Goal: Task Accomplishment & Management: Use online tool/utility

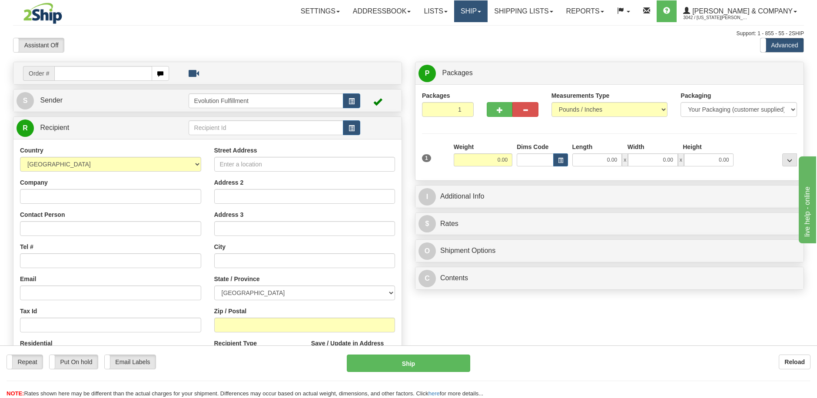
click at [488, 12] on link "Ship" at bounding box center [470, 11] width 33 height 22
click at [478, 42] on span "OnHold / Order Queue" at bounding box center [447, 41] width 61 height 7
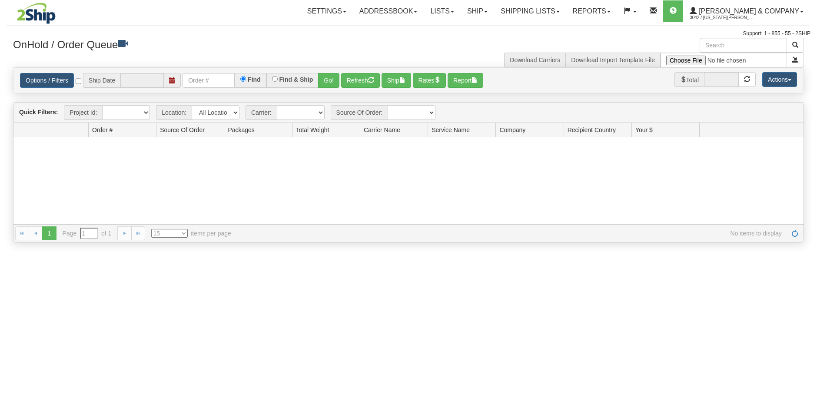
type input "[DATE]"
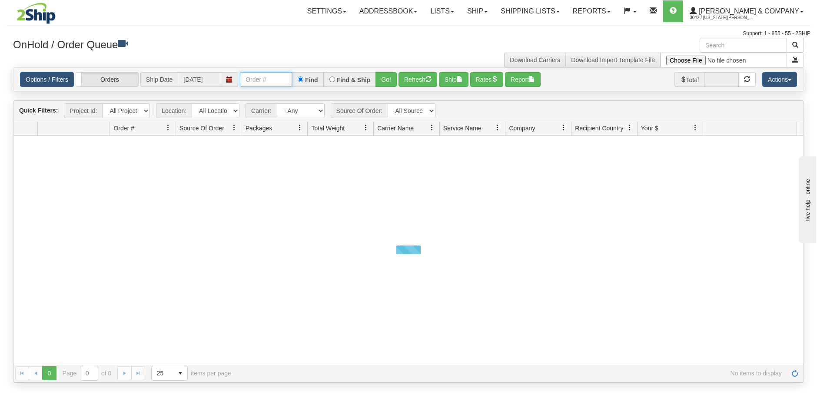
click at [269, 81] on input "text" at bounding box center [266, 79] width 52 height 15
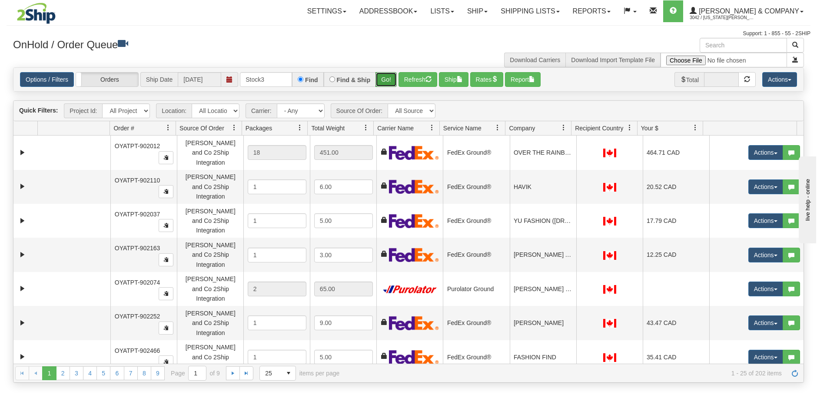
click at [384, 80] on button "Go!" at bounding box center [385, 79] width 21 height 15
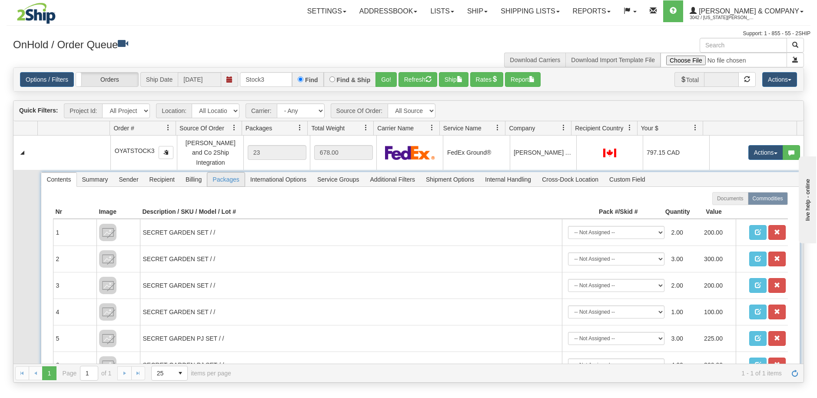
click at [233, 173] on span "Packages" at bounding box center [225, 180] width 37 height 14
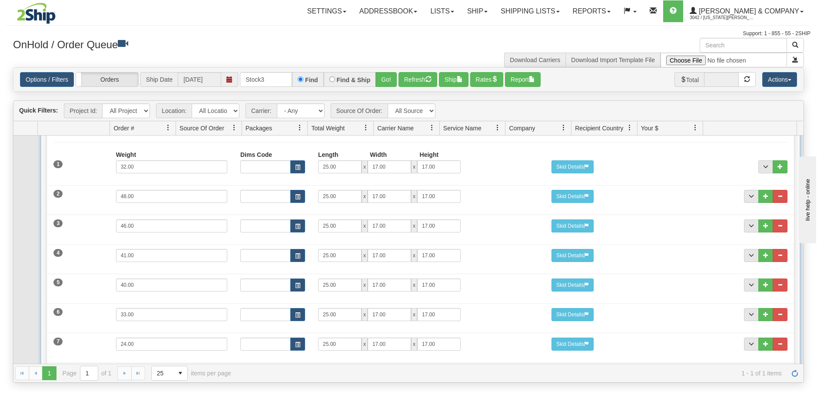
scroll to position [38, 0]
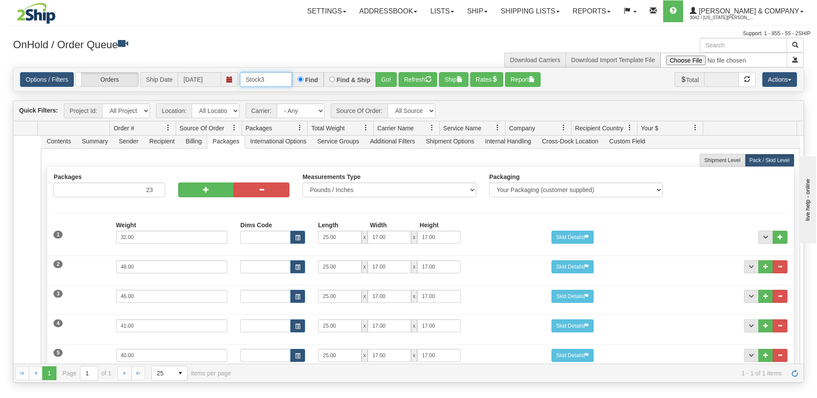
drag, startPoint x: 271, startPoint y: 82, endPoint x: 241, endPoint y: 83, distance: 30.0
click at [241, 83] on input "Stock3" at bounding box center [266, 79] width 52 height 15
click at [266, 85] on input "Stock3" at bounding box center [266, 79] width 52 height 15
drag, startPoint x: 273, startPoint y: 81, endPoint x: 242, endPoint y: 83, distance: 31.3
click at [242, 83] on input "Stock3" at bounding box center [266, 79] width 52 height 15
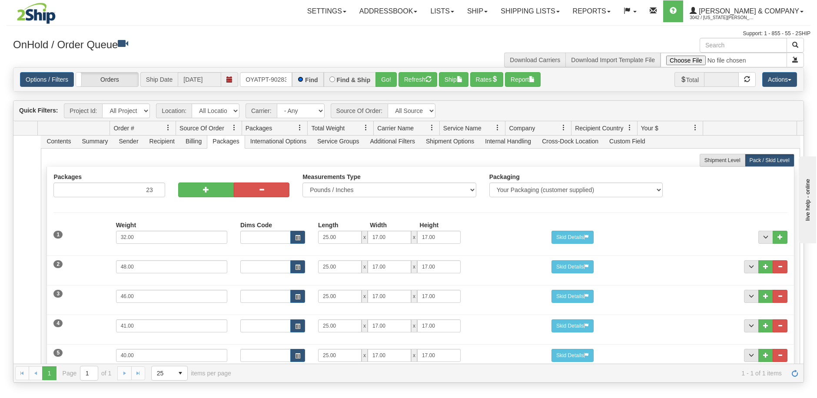
scroll to position [0, 0]
click at [385, 76] on button "Go!" at bounding box center [385, 79] width 21 height 15
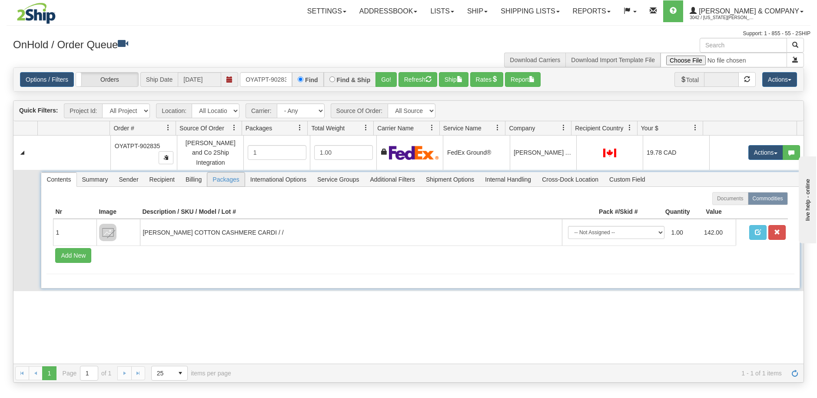
click at [227, 173] on span "Packages" at bounding box center [225, 180] width 37 height 14
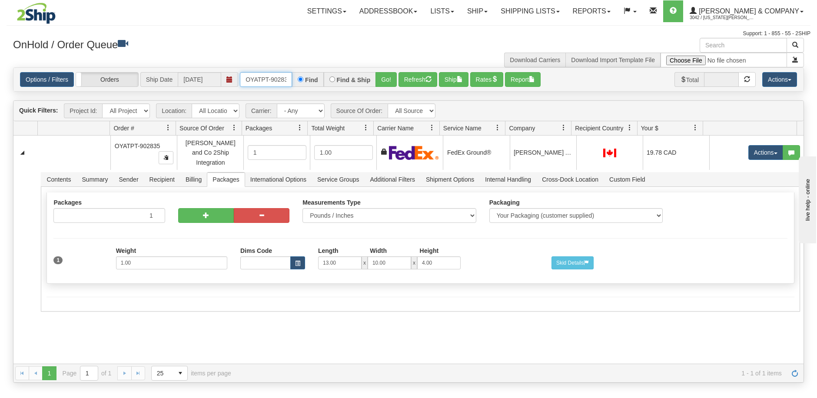
scroll to position [0, 6]
drag, startPoint x: 246, startPoint y: 82, endPoint x: 348, endPoint y: 85, distance: 101.7
click at [348, 85] on div "OYATPT-902835 Find Find & Ship Go!" at bounding box center [318, 79] width 157 height 15
click at [382, 81] on button "Go!" at bounding box center [385, 79] width 21 height 15
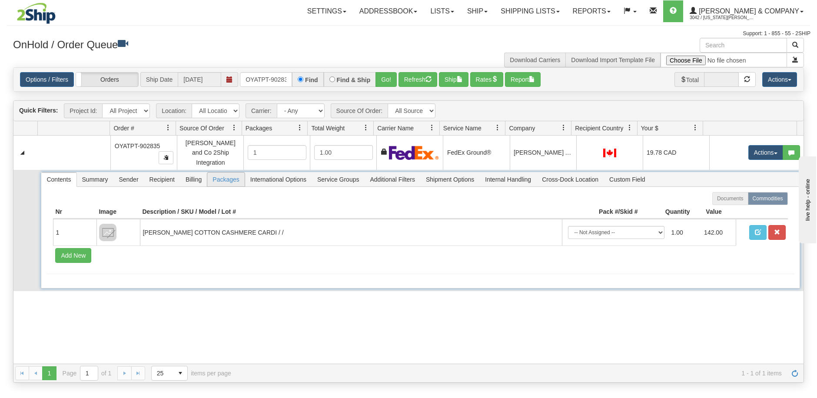
click at [233, 179] on span "Packages" at bounding box center [225, 180] width 37 height 14
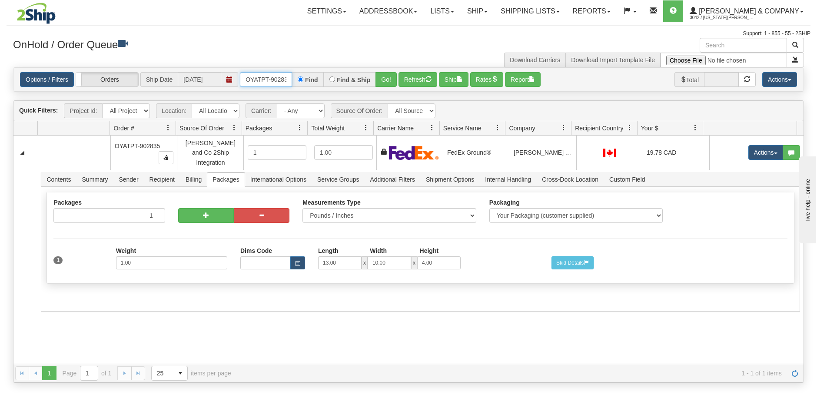
scroll to position [0, 6]
drag, startPoint x: 246, startPoint y: 76, endPoint x: 287, endPoint y: 72, distance: 41.0
click at [287, 72] on div "Options / Filters Group Shipments Orders Ship Date 09/11/2025 OYATPT-902835 Fin…" at bounding box center [408, 79] width 790 height 23
click at [381, 80] on button "Go!" at bounding box center [385, 79] width 21 height 15
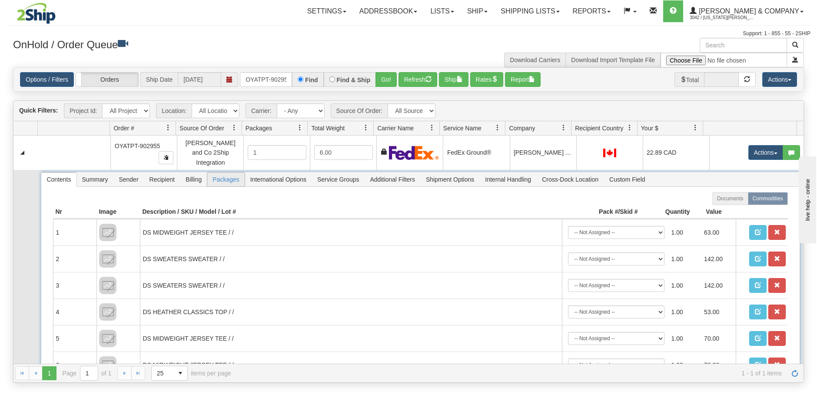
click at [223, 173] on span "Packages" at bounding box center [225, 180] width 37 height 14
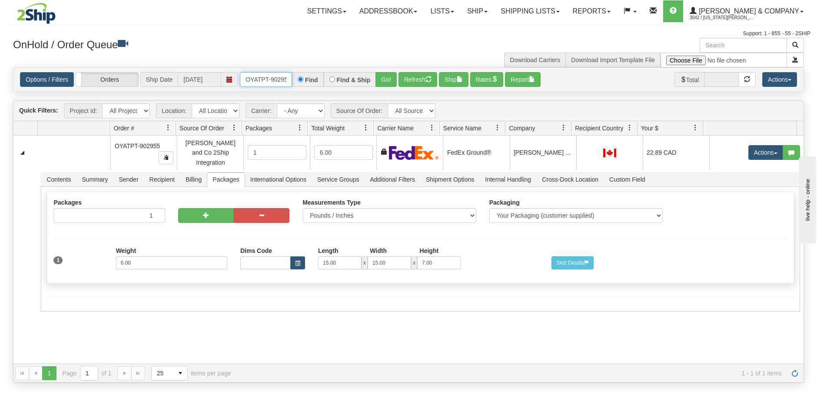
scroll to position [0, 6]
drag, startPoint x: 241, startPoint y: 76, endPoint x: 312, endPoint y: 75, distance: 70.8
click at [312, 75] on div "OYATPT-902955 Find Find & Ship Go!" at bounding box center [318, 79] width 157 height 15
click at [388, 83] on button "Go!" at bounding box center [385, 79] width 21 height 15
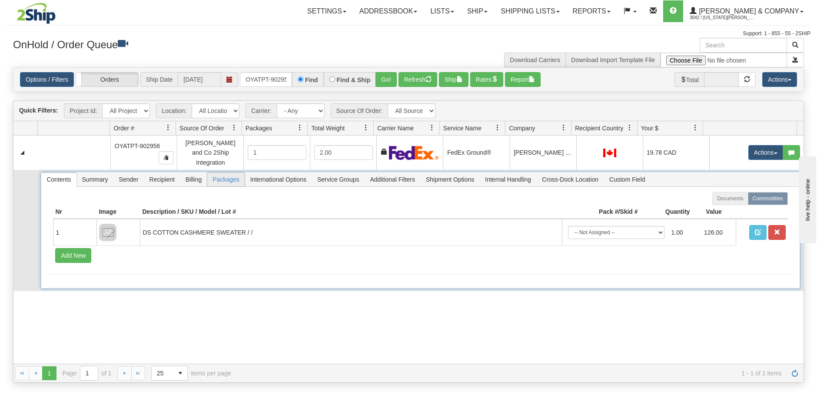
click at [224, 178] on span "Packages" at bounding box center [225, 180] width 37 height 14
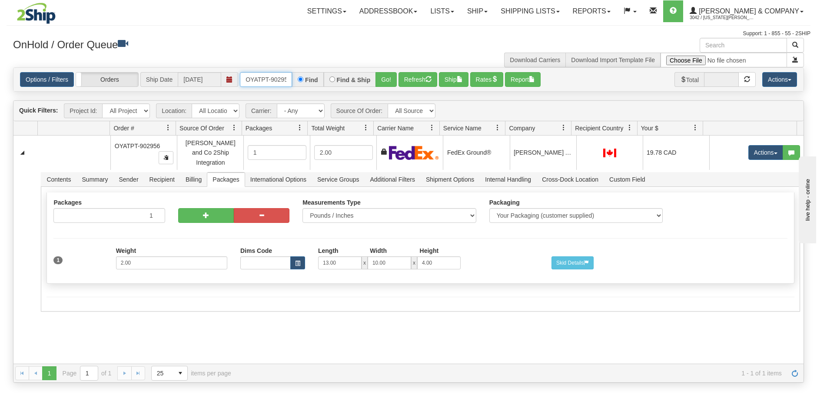
scroll to position [0, 6]
drag, startPoint x: 244, startPoint y: 80, endPoint x: 314, endPoint y: 74, distance: 70.2
click at [314, 74] on div "OYATPT-902956 Find Find & Ship Go!" at bounding box center [318, 79] width 157 height 15
click at [388, 84] on button "Go!" at bounding box center [385, 79] width 21 height 15
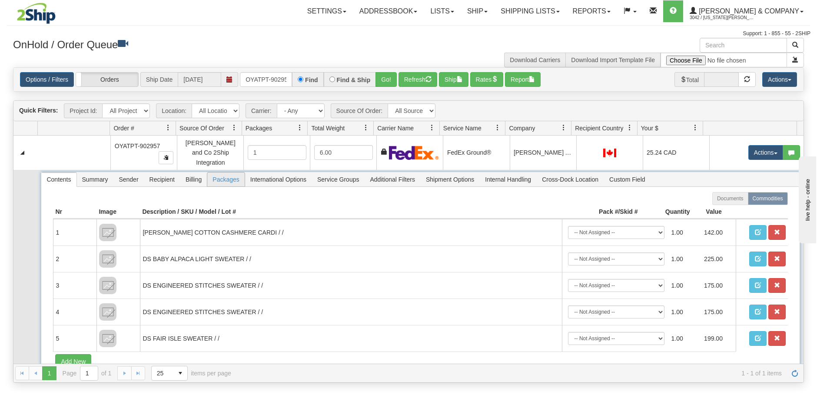
click at [223, 176] on span "Packages" at bounding box center [225, 180] width 37 height 14
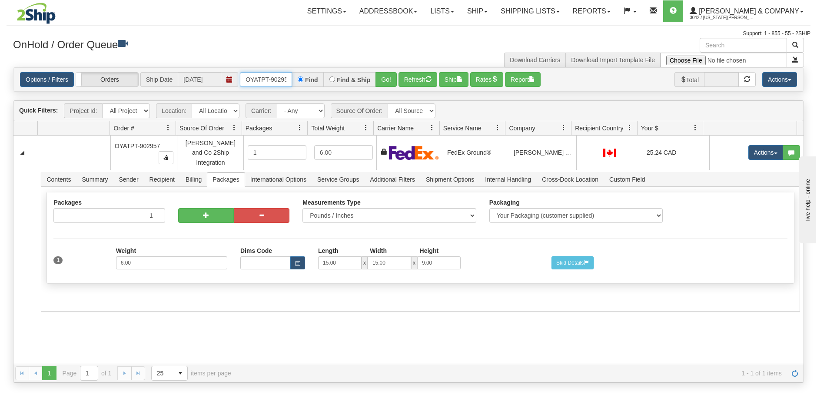
scroll to position [0, 6]
drag, startPoint x: 246, startPoint y: 76, endPoint x: 312, endPoint y: 75, distance: 65.6
click at [312, 75] on div "OYATPT-902957 Find Find & Ship Go!" at bounding box center [318, 79] width 157 height 15
click at [379, 79] on button "Go!" at bounding box center [385, 79] width 21 height 15
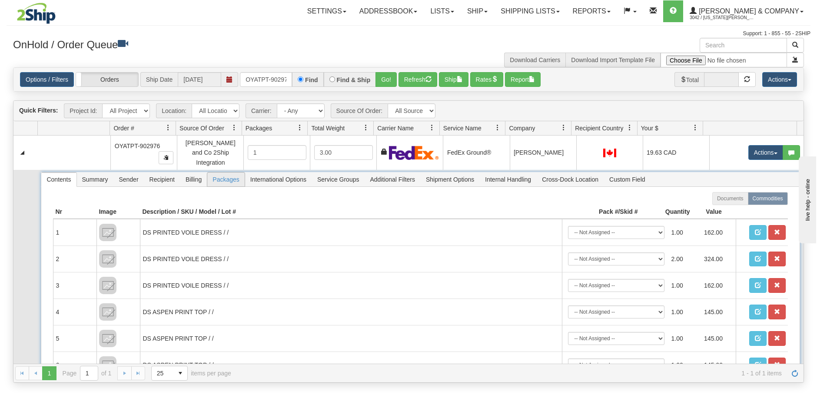
click at [231, 174] on span "Packages" at bounding box center [225, 180] width 37 height 14
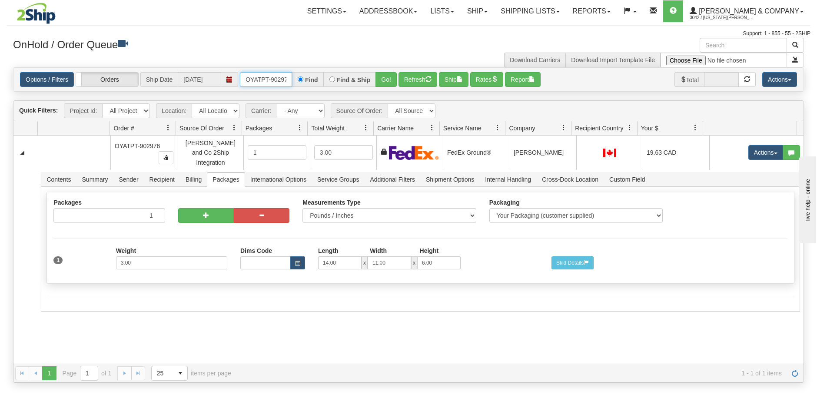
scroll to position [0, 6]
drag, startPoint x: 243, startPoint y: 76, endPoint x: 306, endPoint y: 76, distance: 63.0
click at [306, 76] on div "OYATPT-902976 Find Find & Ship Go!" at bounding box center [318, 79] width 157 height 15
click at [382, 83] on button "Go!" at bounding box center [385, 79] width 21 height 15
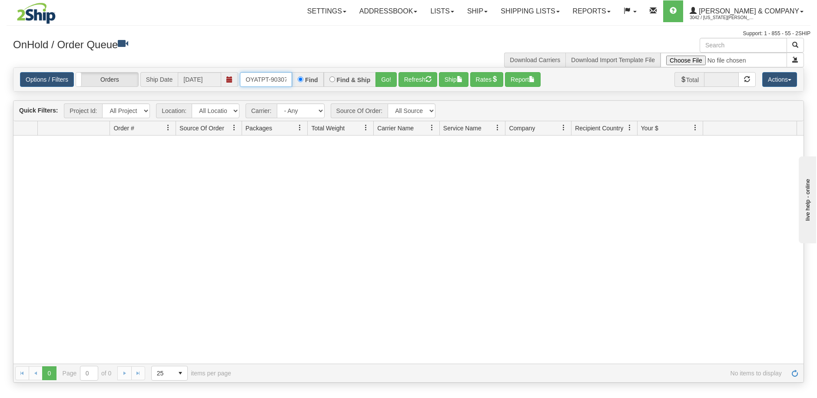
click at [280, 76] on input "OYATPT-903076 RESHIP" at bounding box center [266, 79] width 52 height 15
click at [382, 85] on button "Go!" at bounding box center [385, 79] width 21 height 15
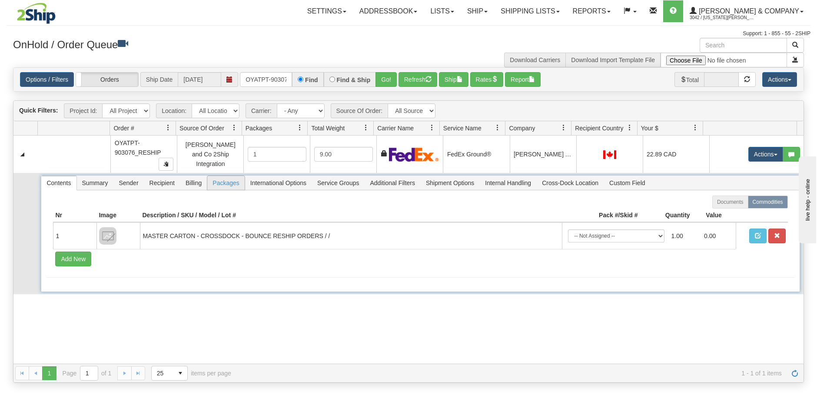
click at [231, 185] on span "Packages" at bounding box center [225, 183] width 37 height 14
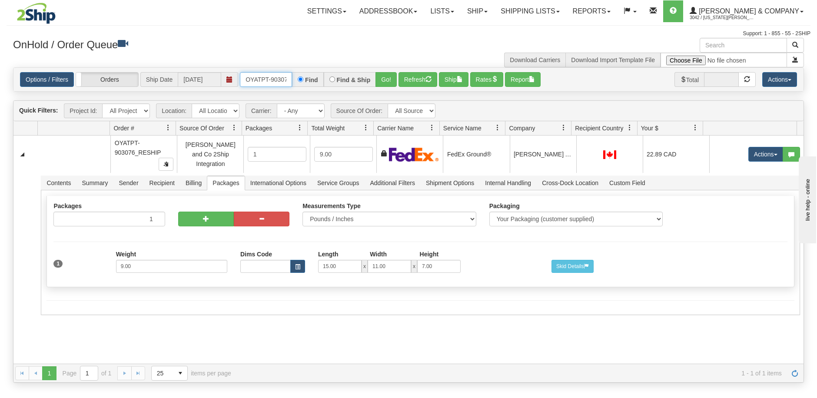
scroll to position [0, 32]
drag, startPoint x: 245, startPoint y: 79, endPoint x: 308, endPoint y: 77, distance: 62.6
click at [308, 77] on div "OYATPT-903076_RESHIP Find Find & Ship Go!" at bounding box center [318, 79] width 157 height 15
click at [387, 82] on button "Go!" at bounding box center [385, 79] width 21 height 15
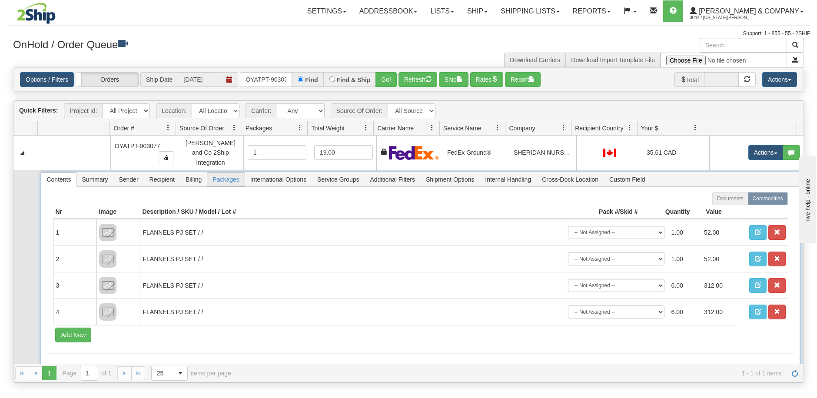
click at [229, 174] on span "Packages" at bounding box center [225, 180] width 37 height 14
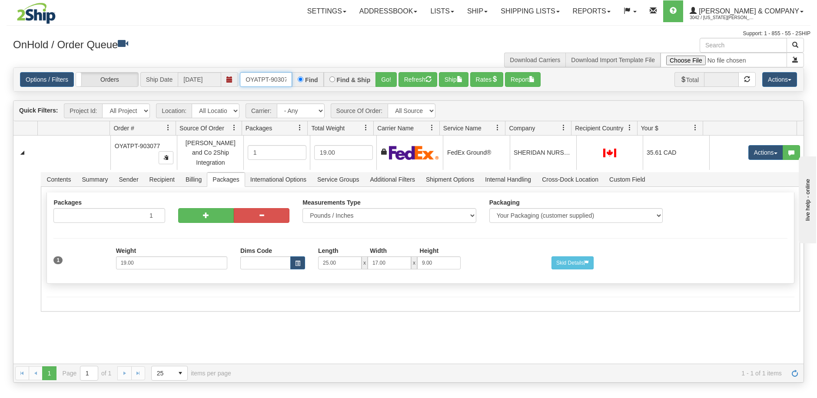
scroll to position [0, 6]
drag, startPoint x: 243, startPoint y: 82, endPoint x: 319, endPoint y: 80, distance: 76.5
click at [319, 80] on div "OYATPT-903077 Find Find & Ship Go!" at bounding box center [318, 79] width 157 height 15
click at [384, 80] on button "Go!" at bounding box center [385, 79] width 21 height 15
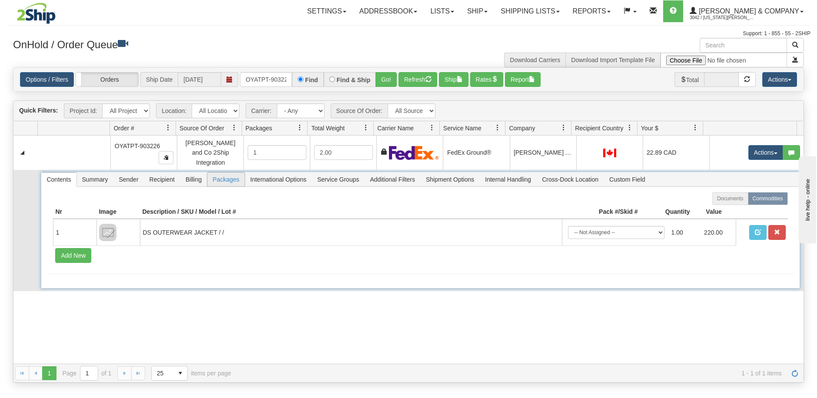
click at [216, 173] on span "Packages" at bounding box center [225, 180] width 37 height 14
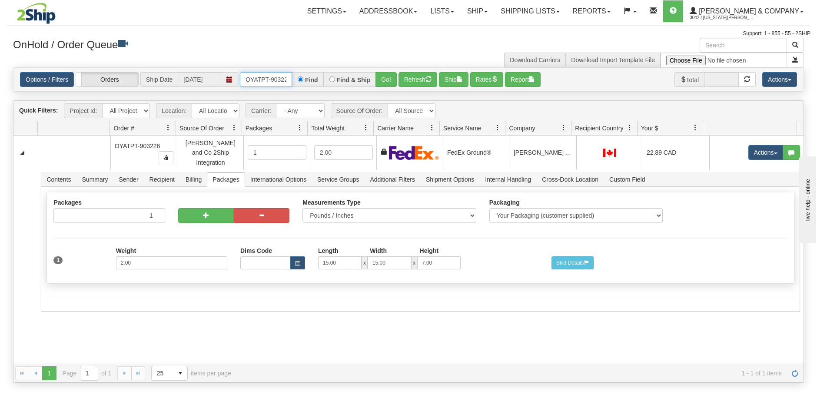
scroll to position [0, 6]
drag, startPoint x: 243, startPoint y: 78, endPoint x: 309, endPoint y: 81, distance: 66.6
click at [309, 81] on div "OYATPT-903226 Find Find & Ship Go!" at bounding box center [318, 79] width 157 height 15
click at [385, 82] on button "Go!" at bounding box center [385, 79] width 21 height 15
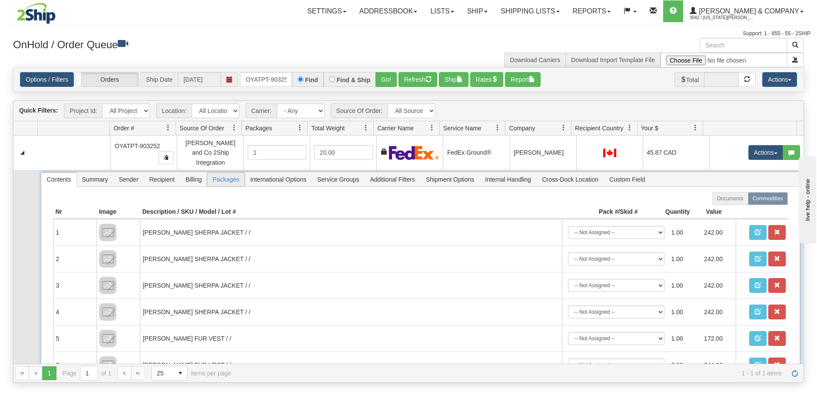
click at [230, 173] on span "Packages" at bounding box center [225, 180] width 37 height 14
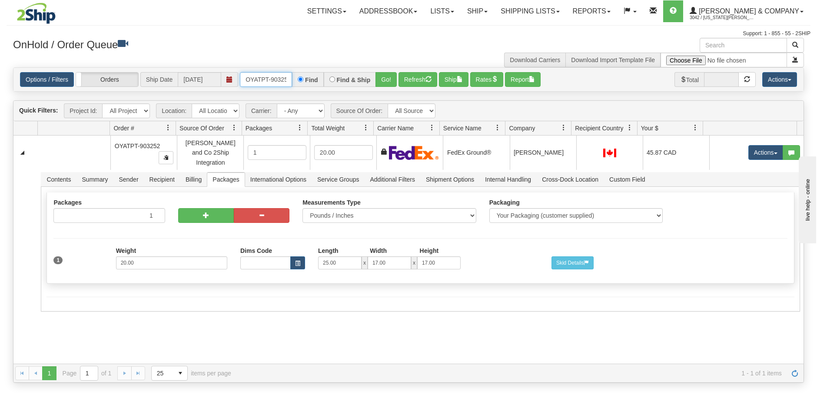
scroll to position [0, 6]
drag, startPoint x: 242, startPoint y: 74, endPoint x: 302, endPoint y: 72, distance: 60.4
click at [302, 72] on div "OYATPT-903252 Find Find & Ship Go!" at bounding box center [318, 79] width 157 height 15
click at [380, 82] on button "Go!" at bounding box center [385, 79] width 21 height 15
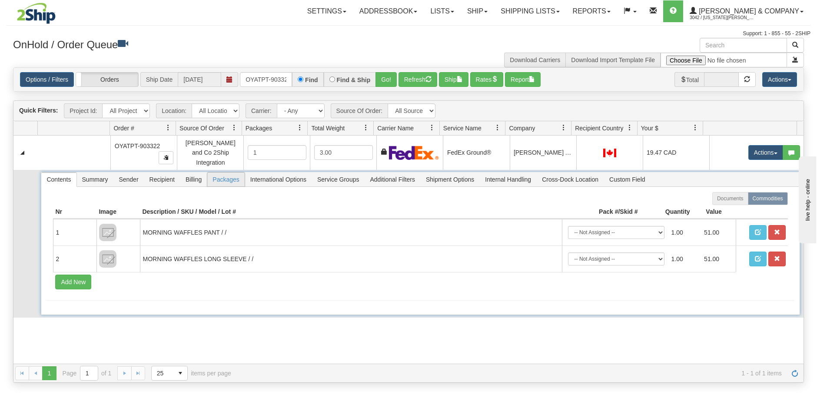
click at [230, 177] on span "Packages" at bounding box center [225, 180] width 37 height 14
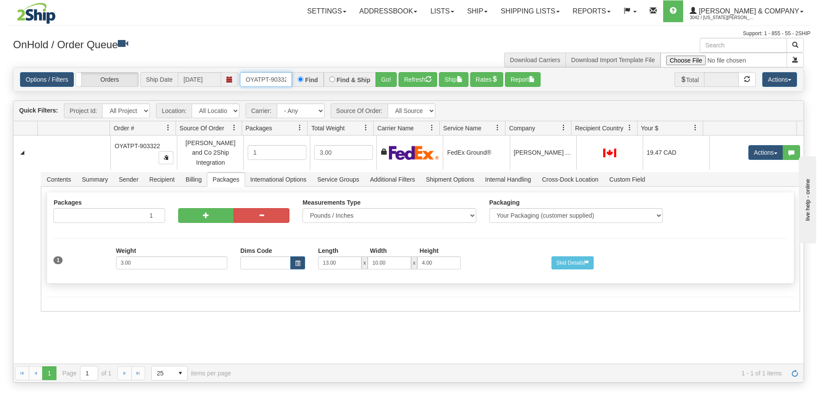
scroll to position [0, 6]
drag, startPoint x: 246, startPoint y: 78, endPoint x: 320, endPoint y: 76, distance: 73.9
click at [320, 76] on div "OYATPT-903322 Find Find & Ship Go!" at bounding box center [318, 79] width 157 height 15
type input "OYATSTOCK3"
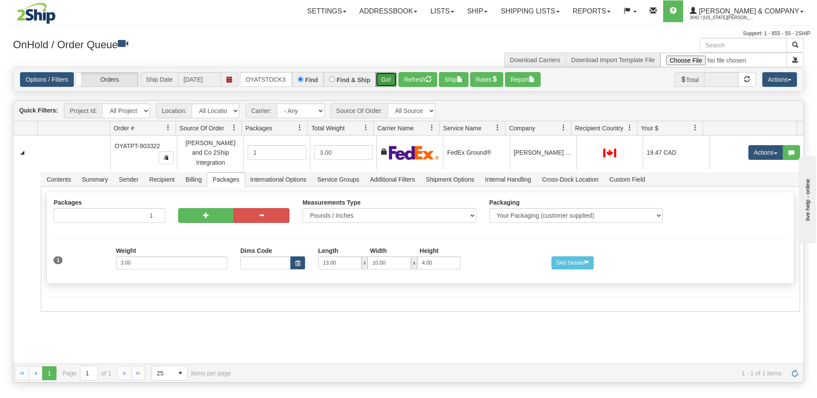
click at [385, 84] on button "Go!" at bounding box center [385, 79] width 21 height 15
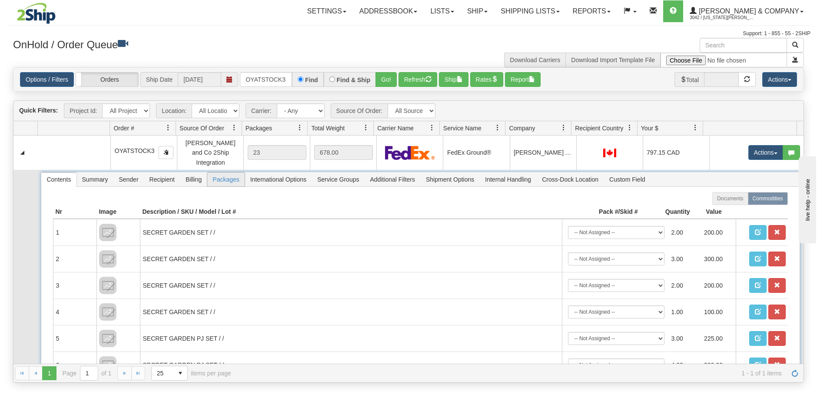
click at [221, 173] on span "Packages" at bounding box center [225, 180] width 37 height 14
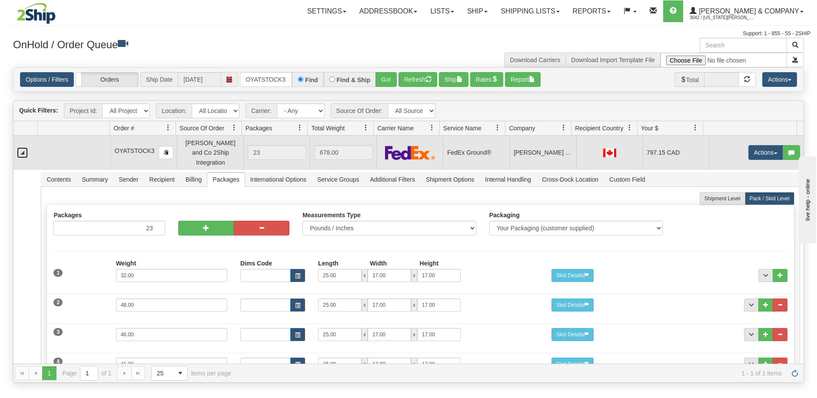
click at [23, 147] on link "Collapse" at bounding box center [22, 152] width 11 height 11
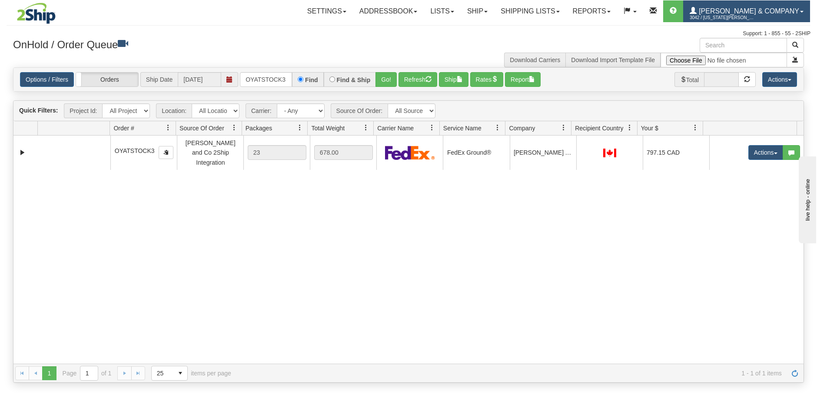
click at [755, 16] on span "3042 / [US_STATE][PERSON_NAME]" at bounding box center [722, 17] width 65 height 9
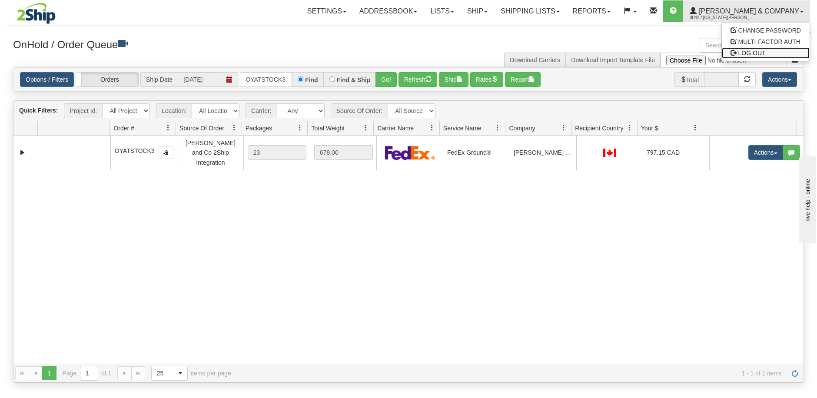
click at [753, 51] on span "LOG OUT" at bounding box center [751, 53] width 27 height 7
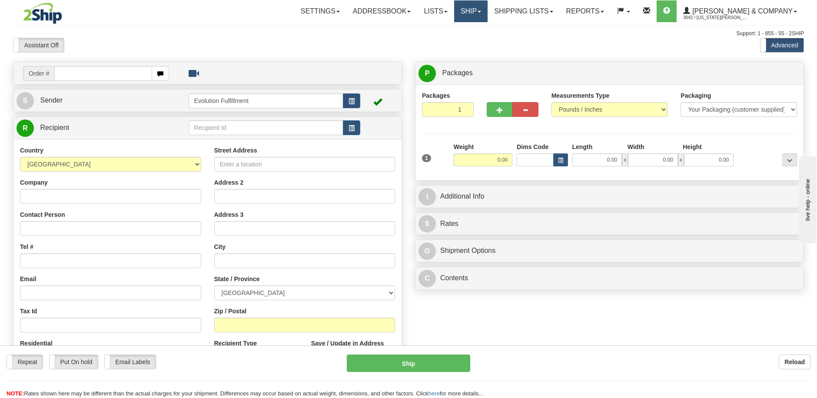
click at [488, 12] on link "Ship" at bounding box center [470, 11] width 33 height 22
click at [471, 43] on span "OnHold / Order Queue" at bounding box center [447, 41] width 61 height 7
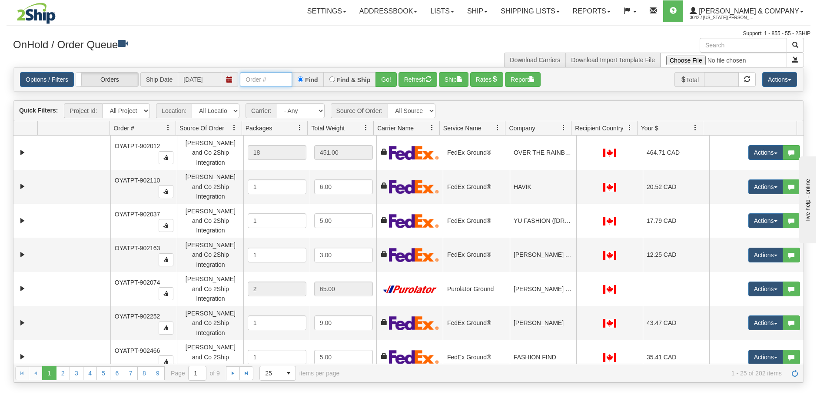
click at [273, 75] on input "text" at bounding box center [266, 79] width 52 height 15
type input "OYATSTOCK3"
click at [386, 84] on button "Go!" at bounding box center [385, 79] width 21 height 15
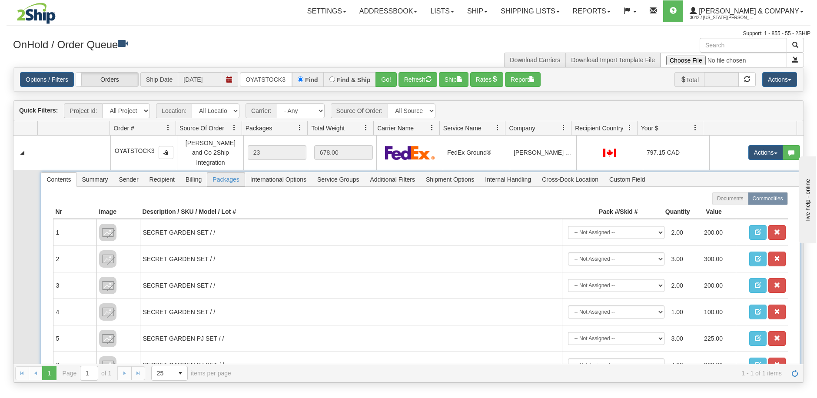
click at [224, 173] on span "Packages" at bounding box center [225, 180] width 37 height 14
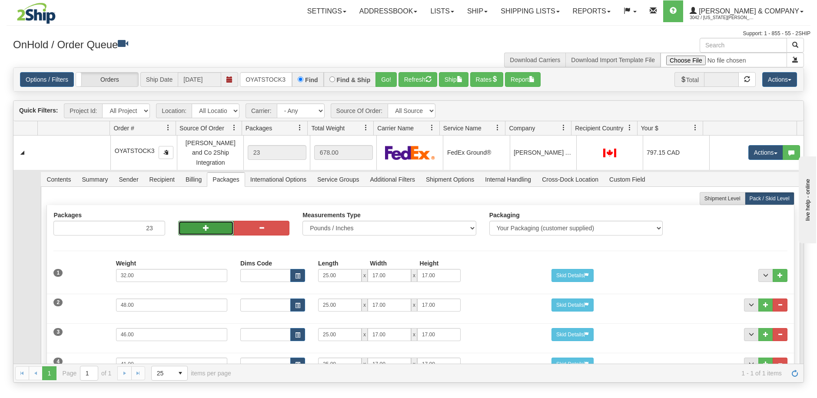
click at [203, 225] on span "button" at bounding box center [206, 228] width 6 height 6
type input "25"
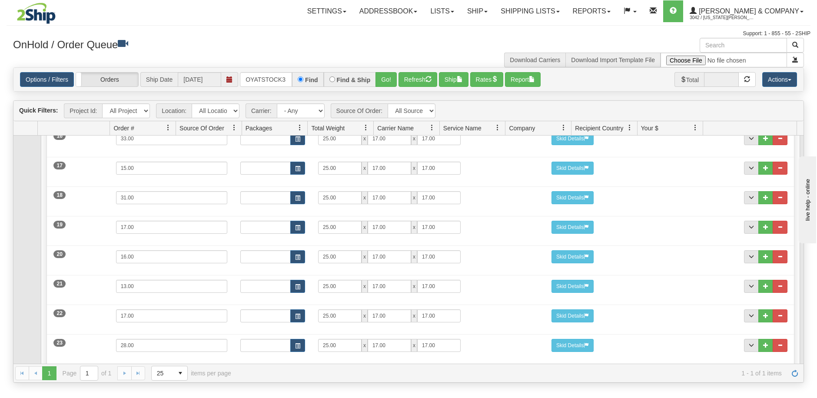
scroll to position [684, 0]
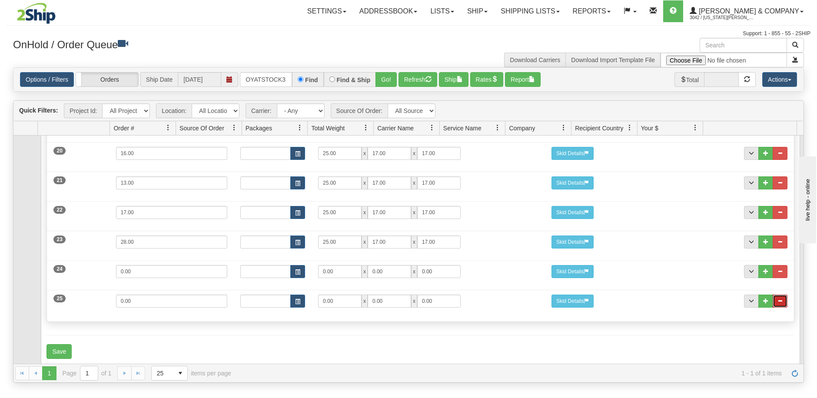
click at [777, 295] on button "..." at bounding box center [780, 301] width 15 height 13
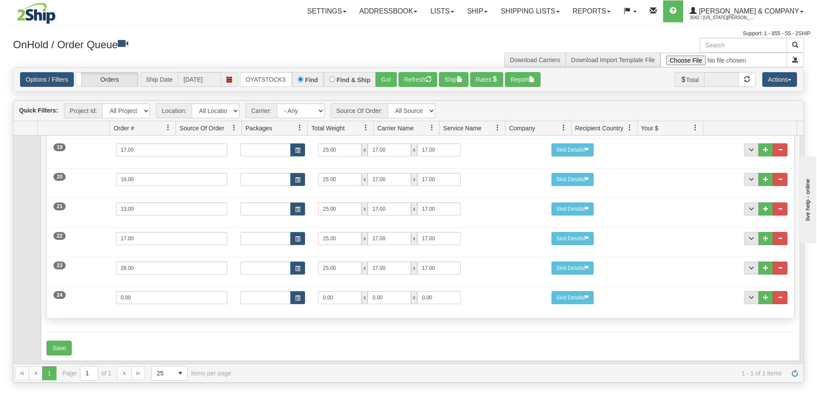
scroll to position [654, 0]
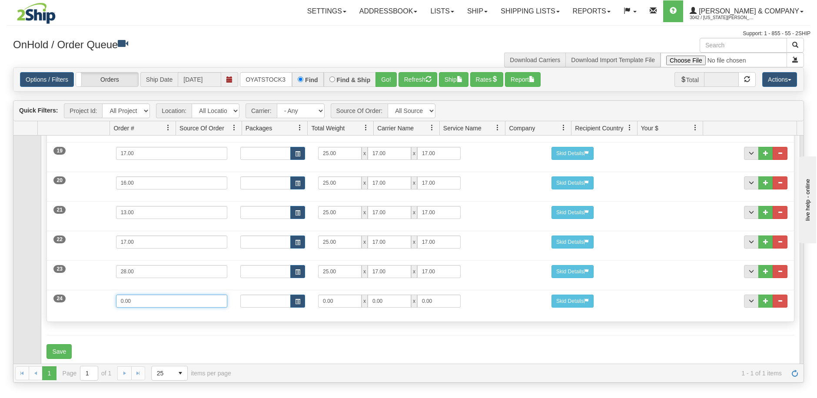
drag, startPoint x: 144, startPoint y: 293, endPoint x: 99, endPoint y: 285, distance: 46.4
click at [99, 286] on div "24 Weight 0.00 Dims Code Length Width Height 0.00 x 0.00 x" at bounding box center [420, 300] width 747 height 29
type input "1"
type input "13"
type input "10"
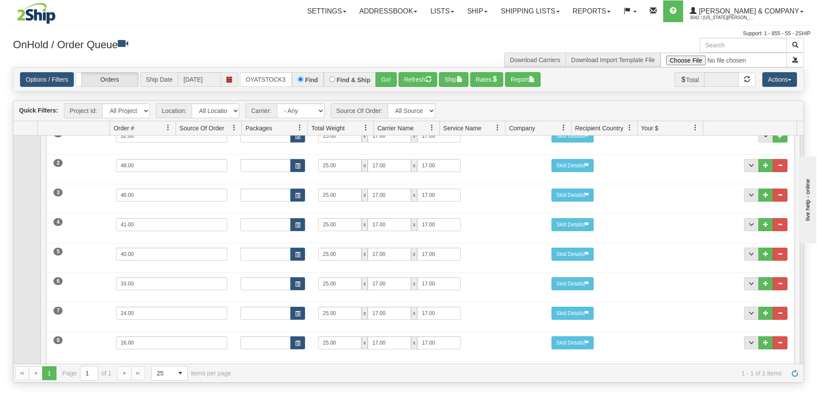
scroll to position [0, 0]
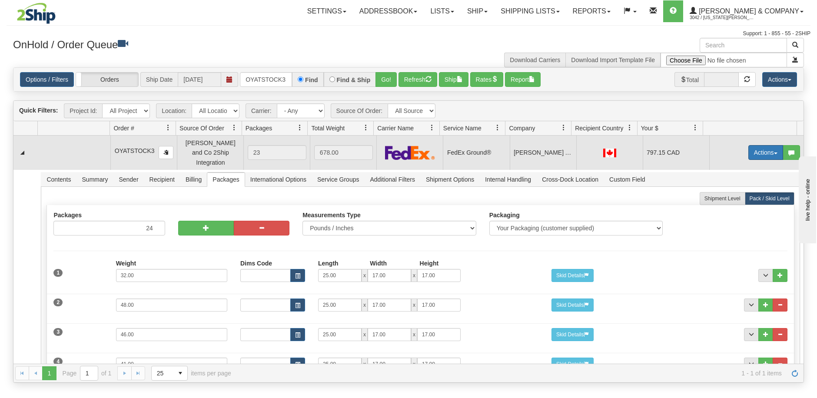
type input "4"
click at [763, 150] on button "Actions" at bounding box center [765, 152] width 35 height 15
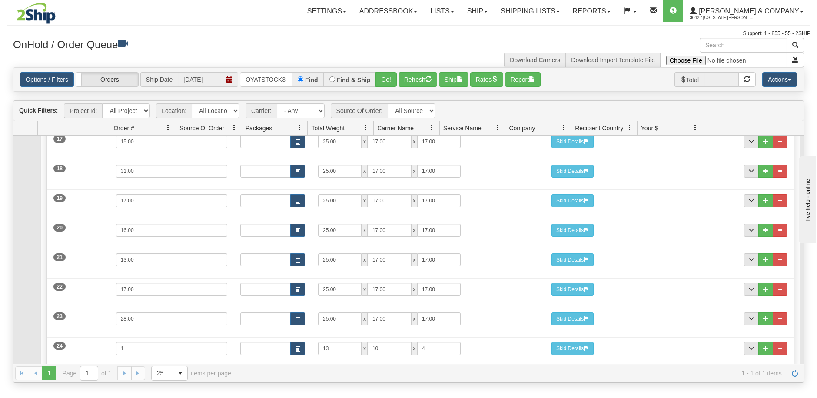
scroll to position [654, 0]
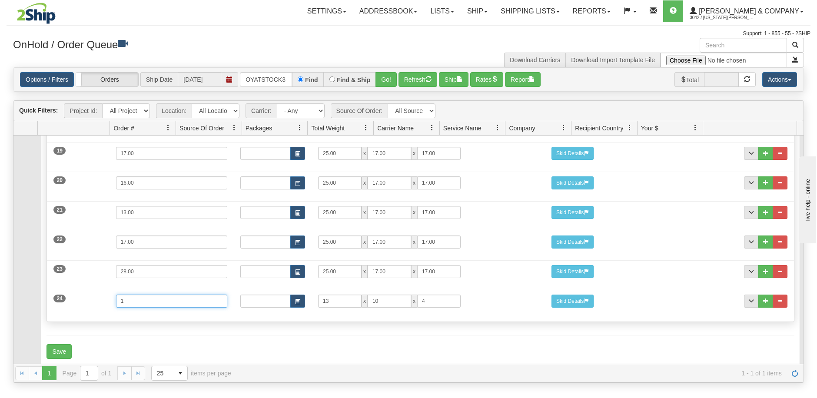
click at [163, 295] on input "1" at bounding box center [171, 301] width 111 height 13
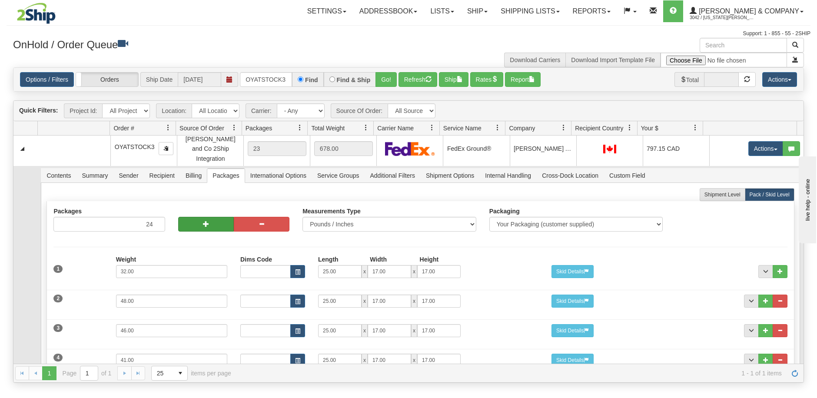
scroll to position [2, 0]
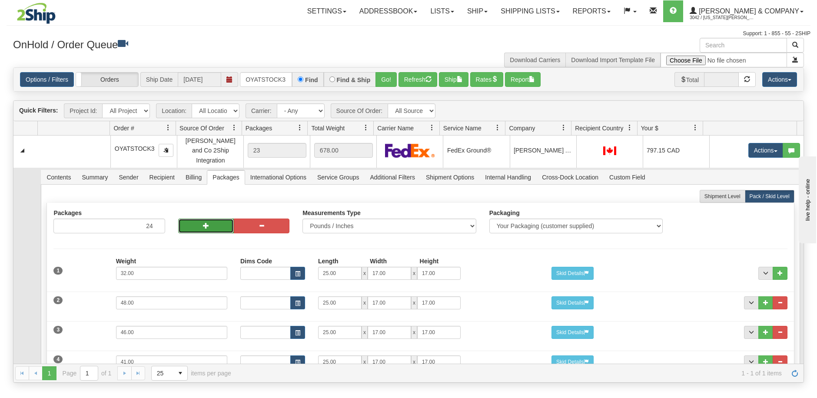
click at [211, 219] on button "button" at bounding box center [206, 226] width 56 height 15
type input "25"
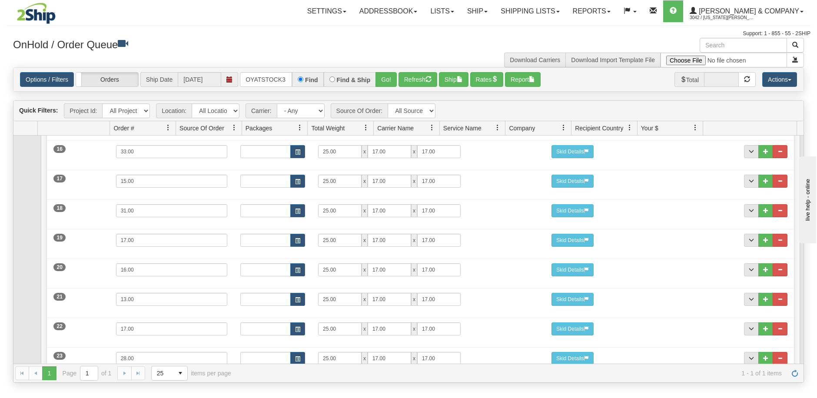
scroll to position [684, 0]
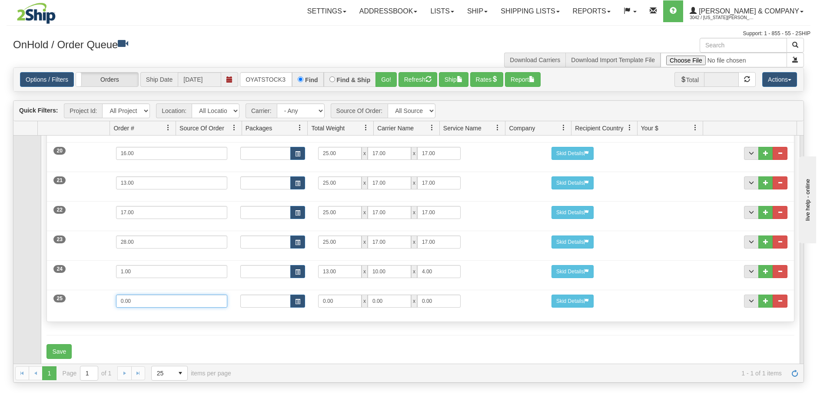
drag, startPoint x: 150, startPoint y: 292, endPoint x: 90, endPoint y: 288, distance: 60.1
click at [90, 288] on div "25 Weight 0.00 Dims Code Length Width Height 0.00 x 0.00 x" at bounding box center [420, 300] width 747 height 29
type input "1"
type input "13"
type input "10"
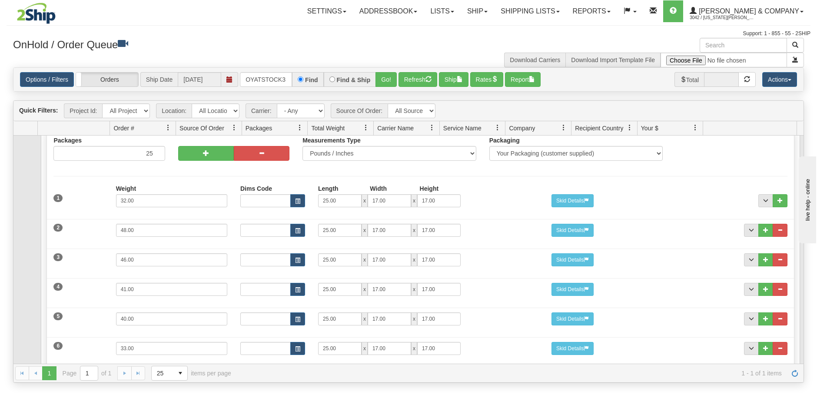
scroll to position [0, 0]
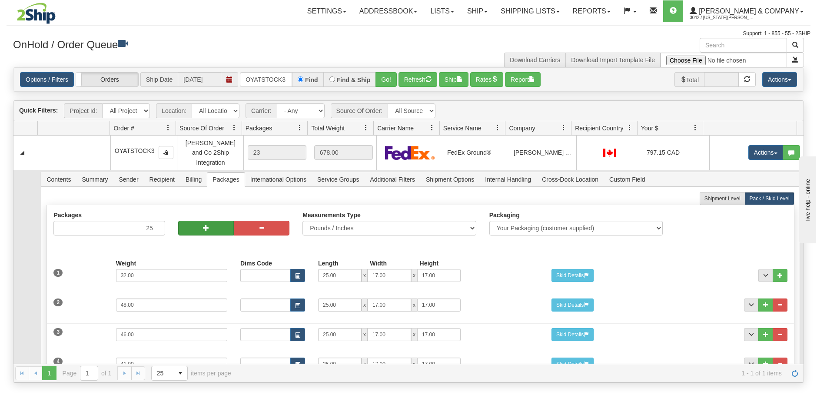
type input "4"
click at [197, 221] on button "button" at bounding box center [206, 228] width 56 height 15
type input "26"
click at [199, 221] on button "button" at bounding box center [206, 228] width 56 height 15
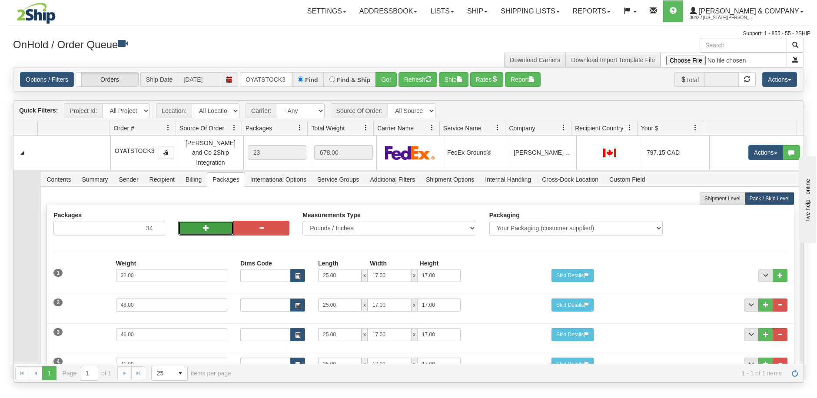
click at [202, 223] on button "button" at bounding box center [206, 228] width 56 height 15
type input "35"
click at [202, 223] on button "button" at bounding box center [206, 228] width 56 height 15
type input "36"
click at [202, 223] on button "button" at bounding box center [206, 228] width 56 height 15
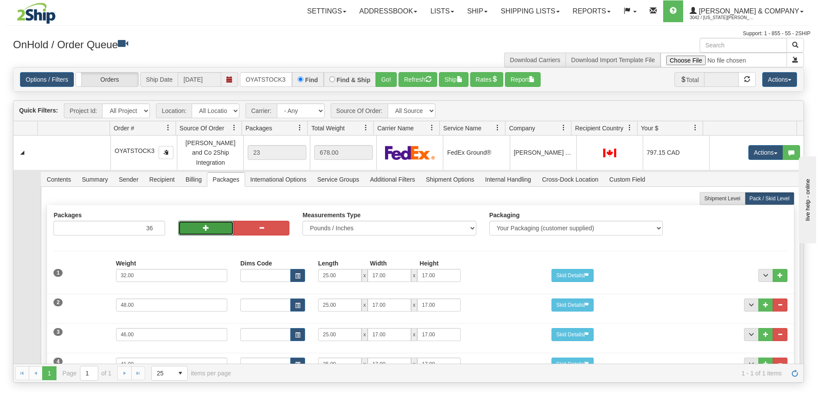
type input "37"
click at [202, 223] on button "button" at bounding box center [206, 228] width 56 height 15
type input "38"
click at [202, 223] on button "button" at bounding box center [206, 228] width 56 height 15
type input "39"
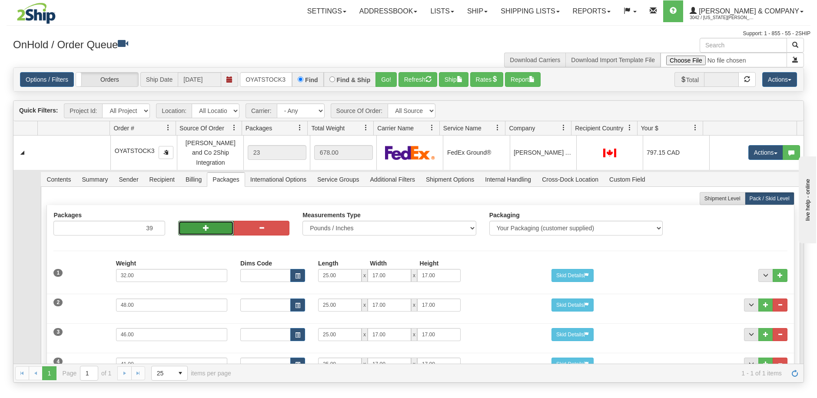
click at [202, 223] on button "button" at bounding box center [206, 228] width 56 height 15
type input "40"
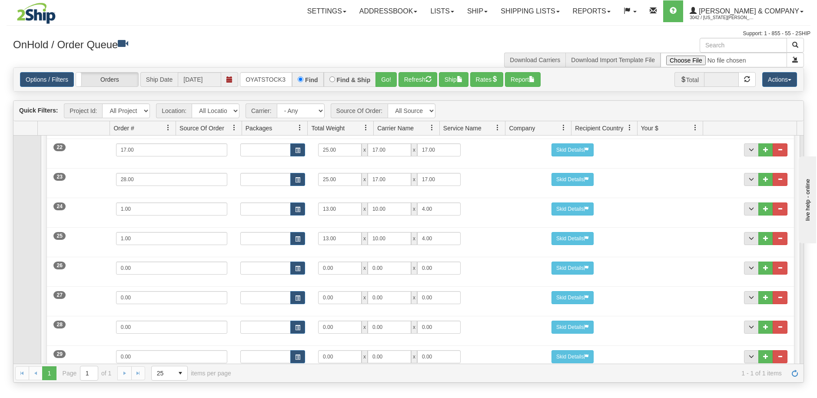
scroll to position [739, 0]
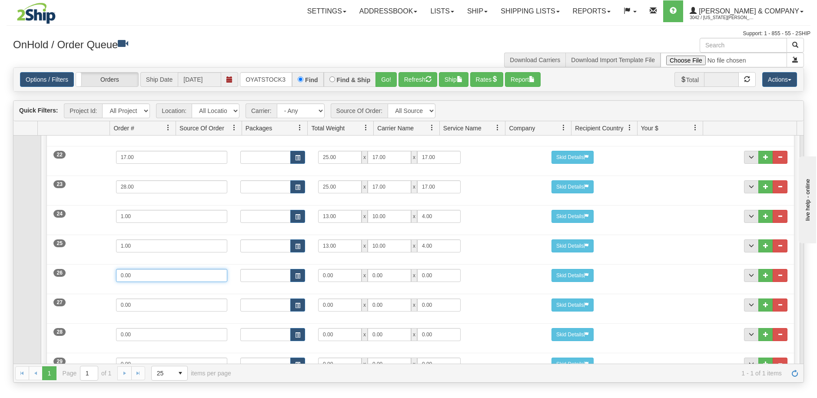
drag, startPoint x: 185, startPoint y: 269, endPoint x: 116, endPoint y: 269, distance: 68.7
click at [116, 269] on input "0.00" at bounding box center [171, 275] width 111 height 13
type input "6"
type input "15"
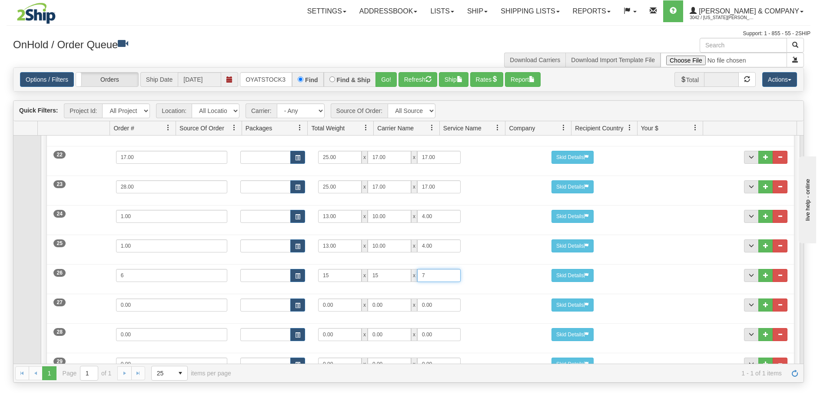
type input "7"
drag, startPoint x: 136, startPoint y: 299, endPoint x: 100, endPoint y: 292, distance: 37.2
click at [100, 292] on div "27 Weight 0.00 Dims Code Length Width Height 0.00 x 0.00 x" at bounding box center [420, 303] width 747 height 29
type input "2"
type input "13"
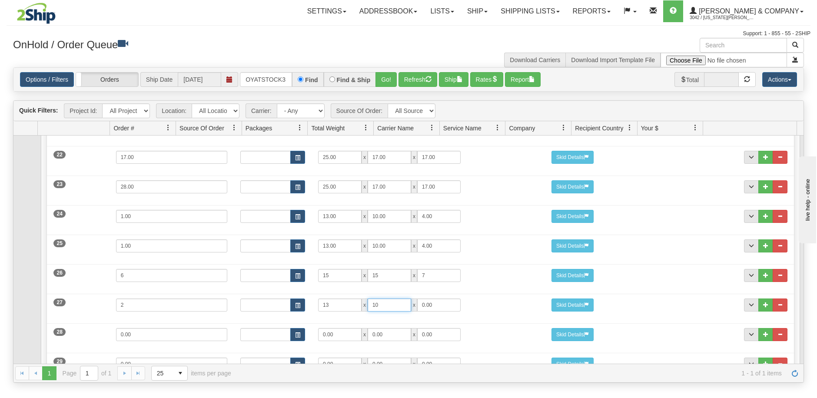
type input "10"
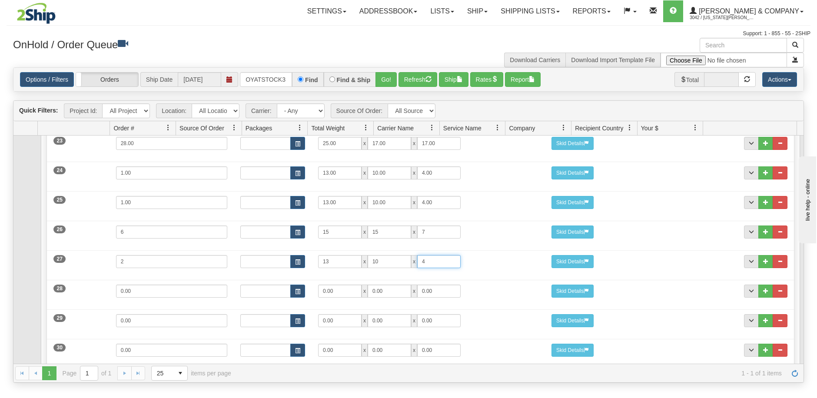
type input "4"
drag, startPoint x: 158, startPoint y: 280, endPoint x: 96, endPoint y: 280, distance: 62.6
click at [96, 280] on div "28 Weight 0.00 Dims Code Length Width Height 0.00 x 0.00 x" at bounding box center [420, 290] width 747 height 29
type input "6"
type input "15"
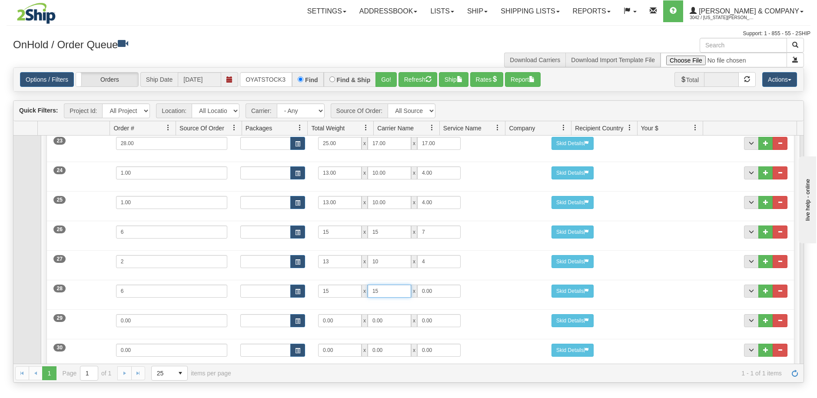
type input "15"
drag, startPoint x: 329, startPoint y: 281, endPoint x: 315, endPoint y: 282, distance: 14.0
click at [315, 285] on div "15 x 15 x 0.00" at bounding box center [390, 291] width 156 height 13
type input "14"
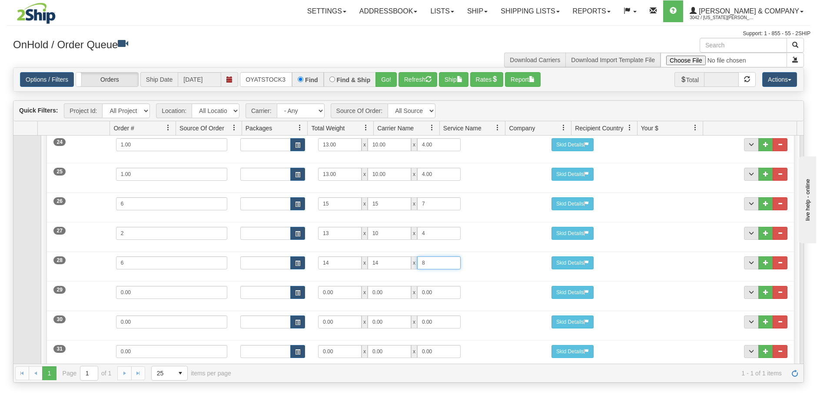
scroll to position [826, 0]
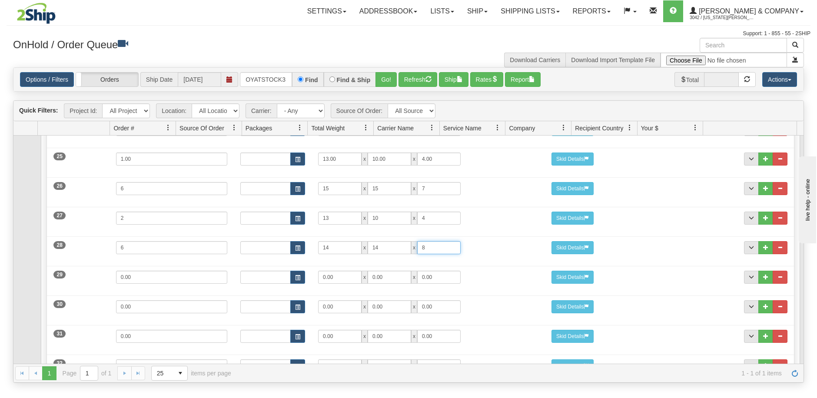
type input "8"
drag, startPoint x: 191, startPoint y: 265, endPoint x: 103, endPoint y: 266, distance: 88.2
click at [103, 266] on div "29 Weight 0.00 Dims Code Length Width Height 0.00 x 0.00 x" at bounding box center [420, 276] width 747 height 29
type input "12"
type input "15"
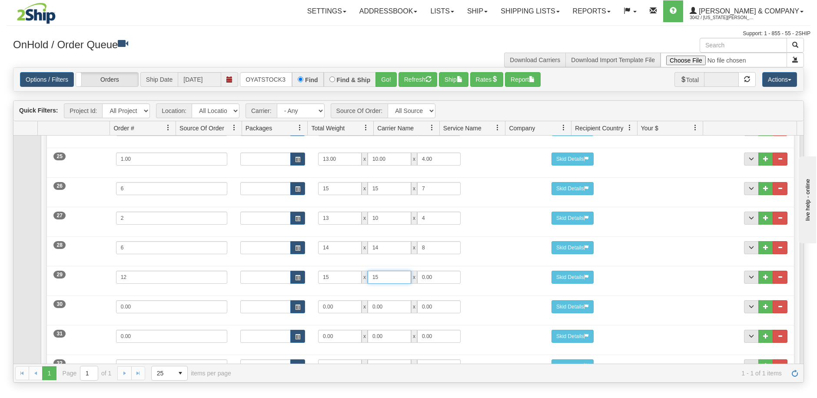
type input "15"
click at [204, 300] on input "0.00" at bounding box center [171, 306] width 111 height 13
drag, startPoint x: 163, startPoint y: 299, endPoint x: 93, endPoint y: 299, distance: 70.4
click at [93, 299] on div "30 Weight 0.00 Dims Code Length Width Height 0.00 x 0.00 x" at bounding box center [420, 305] width 747 height 29
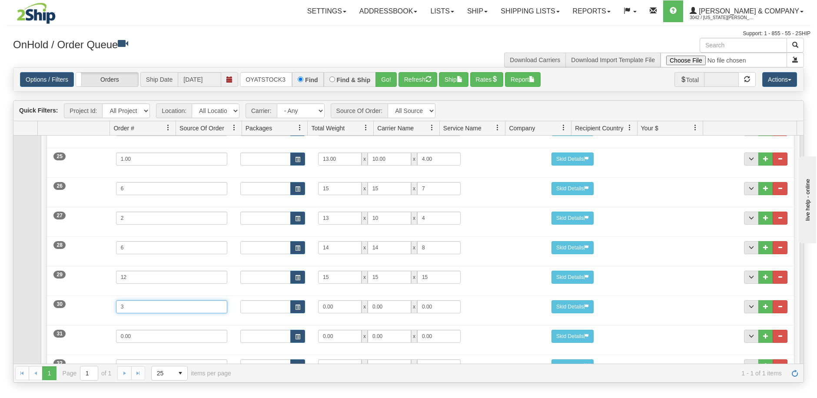
type input "3"
type input "14"
type input "11"
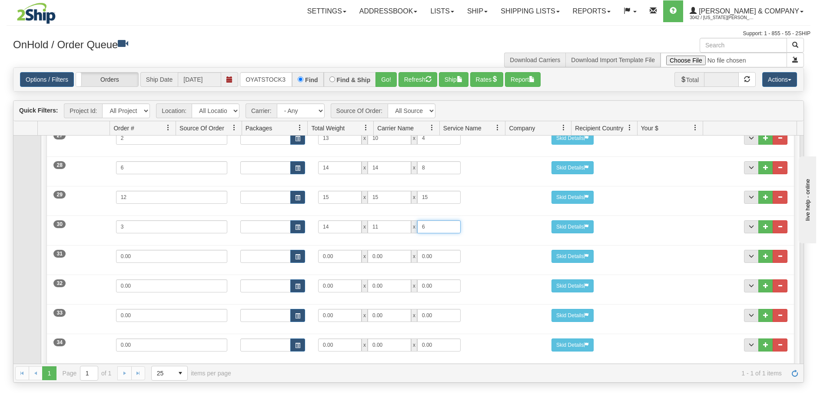
scroll to position [913, 0]
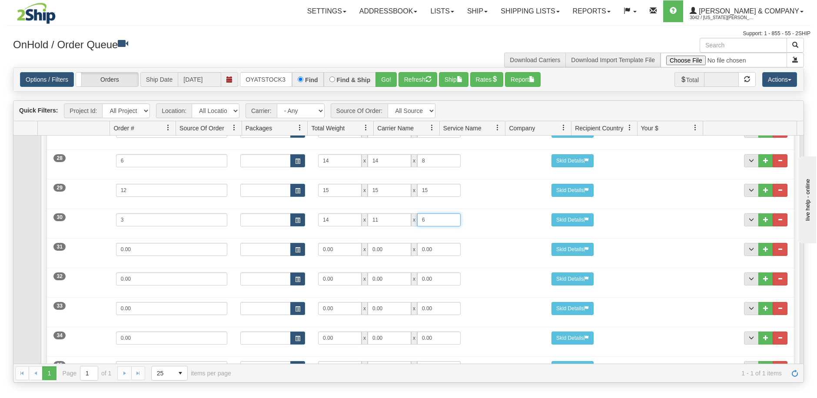
type input "6"
drag, startPoint x: 176, startPoint y: 242, endPoint x: 41, endPoint y: 245, distance: 134.3
drag, startPoint x: 128, startPoint y: 242, endPoint x: 99, endPoint y: 237, distance: 29.9
click at [99, 237] on div "31 Weight 15 Dims Code Length Width Height 0.00 x 0.00 x" at bounding box center [420, 248] width 747 height 29
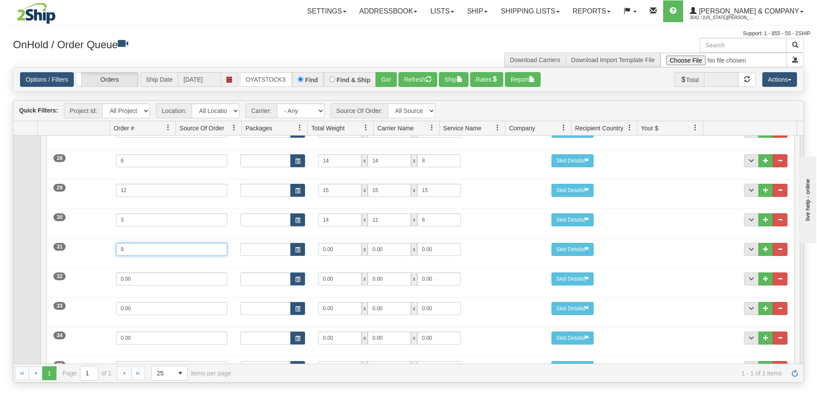
type input "9"
type input "15"
type input "11"
type input "7"
drag, startPoint x: 150, startPoint y: 275, endPoint x: 108, endPoint y: 272, distance: 41.8
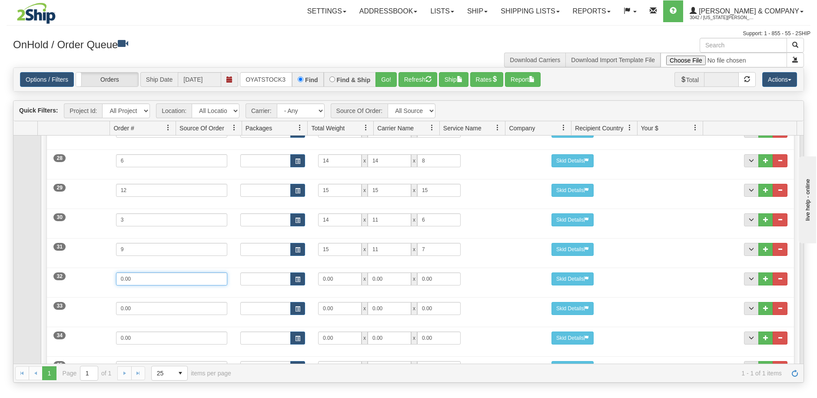
click at [110, 272] on div "Weight 0.00" at bounding box center [172, 282] width 124 height 20
type input "19"
type input "25"
type input "17"
type input "9"
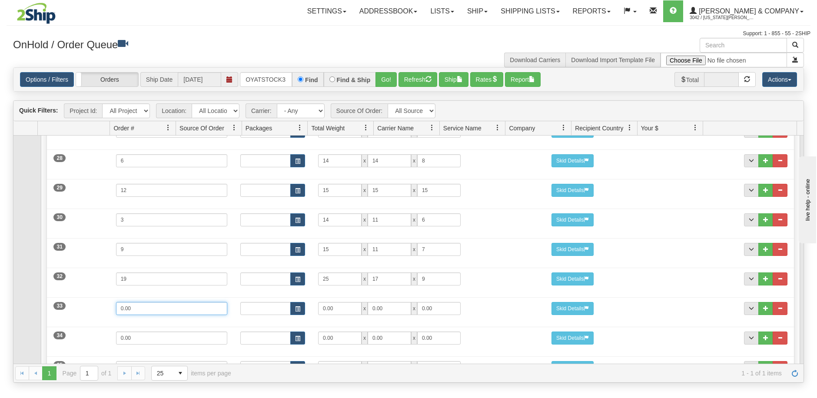
drag, startPoint x: 146, startPoint y: 296, endPoint x: 92, endPoint y: 293, distance: 54.4
click at [92, 293] on div "33 Weight 0.00 Dims Code Length Width Height 0.00 x 0.00 x" at bounding box center [420, 307] width 747 height 29
type input "11"
type input "14"
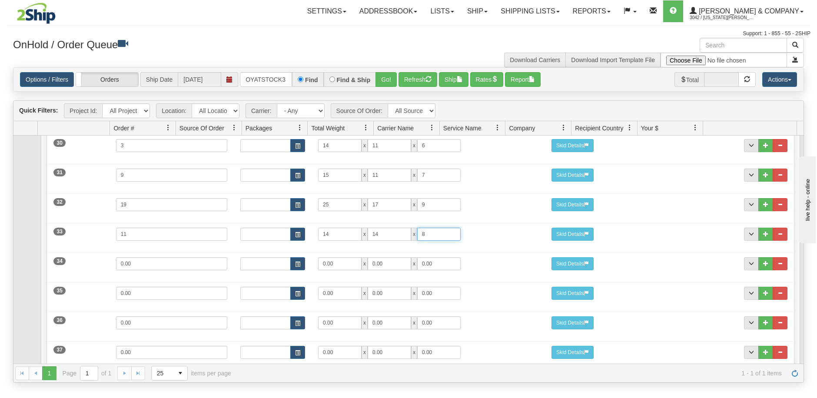
scroll to position [1000, 0]
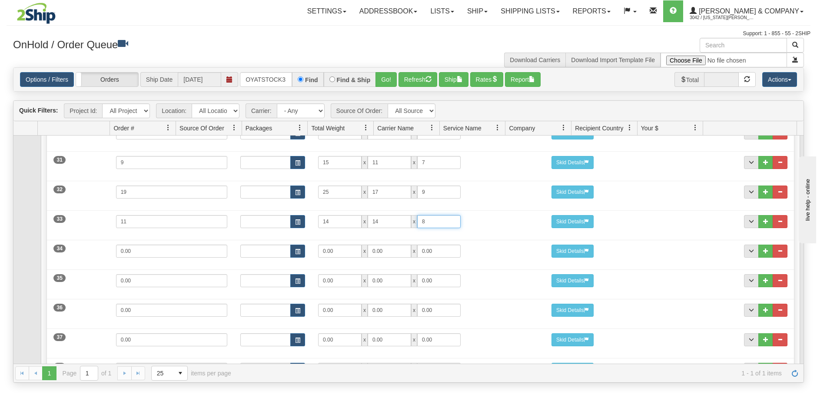
type input "8"
drag, startPoint x: 157, startPoint y: 242, endPoint x: 58, endPoint y: 234, distance: 99.4
click at [58, 236] on div "34 Weight 0.00 Dims Code Length Width Height 0.00 x 0.00 x" at bounding box center [420, 250] width 747 height 29
type input "2"
type input "15"
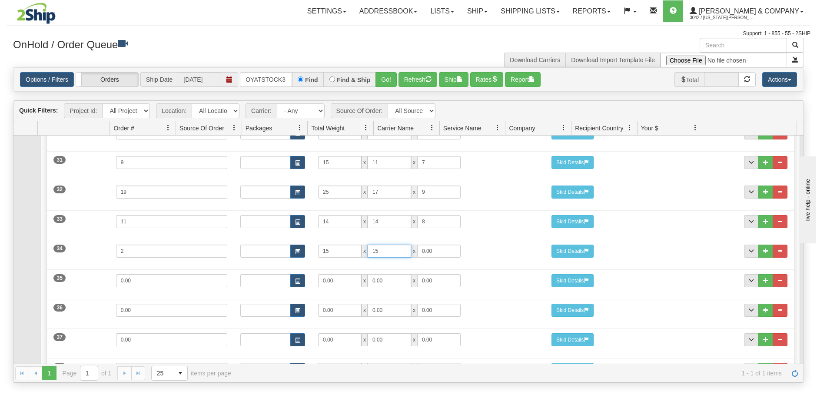
type input "15"
type input "7"
drag, startPoint x: 143, startPoint y: 274, endPoint x: 105, endPoint y: 281, distance: 38.9
click at [105, 281] on div "35 Weight 0.00 Dims Code Length Width Height 0.00 x 0.00 x" at bounding box center [420, 279] width 747 height 29
type input "13"
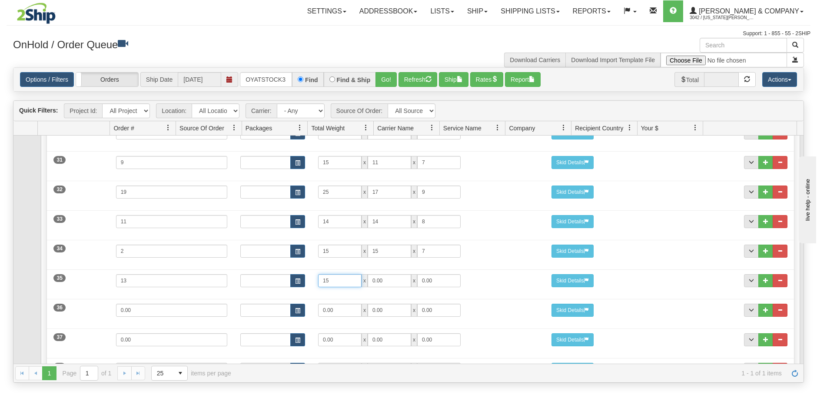
type input "15"
drag, startPoint x: 143, startPoint y: 300, endPoint x: 88, endPoint y: 297, distance: 54.4
click at [88, 297] on div "36 Weight 0.00 Dims Code Length Width Height 0.00 x 0.00 x" at bounding box center [420, 309] width 747 height 29
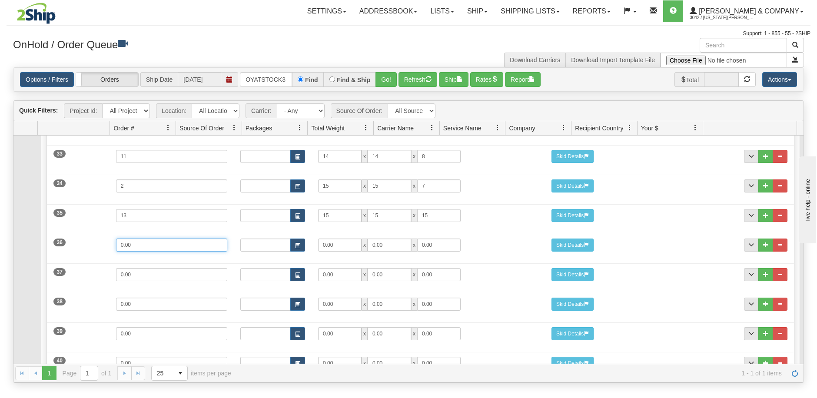
scroll to position [1127, 0]
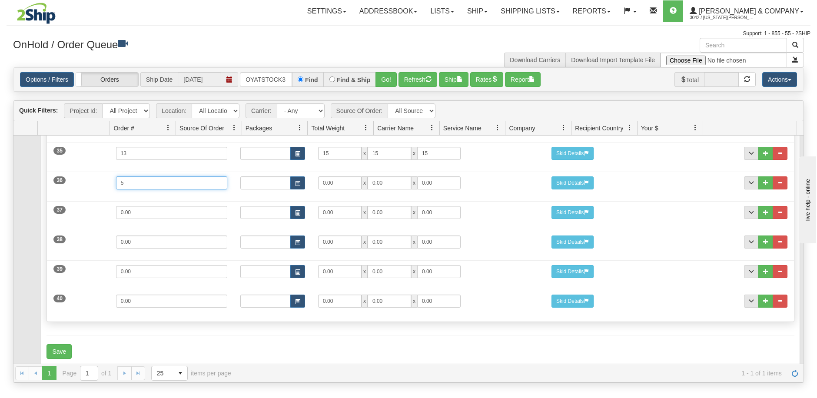
type input "5"
type input "15"
type input "7"
drag, startPoint x: 156, startPoint y: 205, endPoint x: 64, endPoint y: 203, distance: 92.2
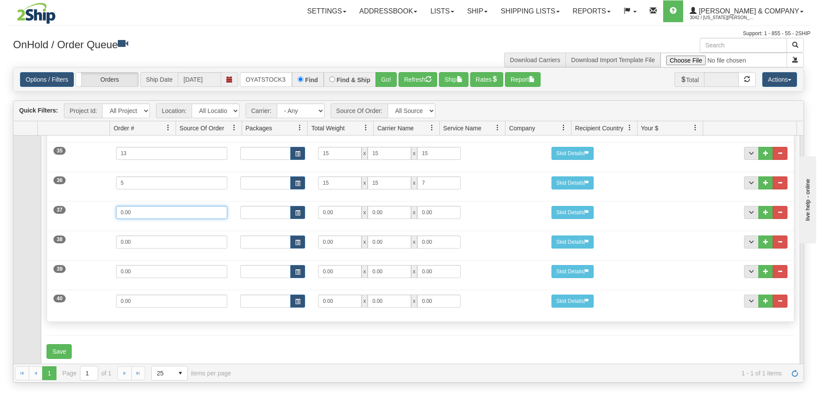
click at [64, 203] on div "37 Weight 0.00 Dims Code Length Width Height 0.00 x 0.00 x" at bounding box center [420, 211] width 747 height 29
type input "20"
type input "25"
type input "17"
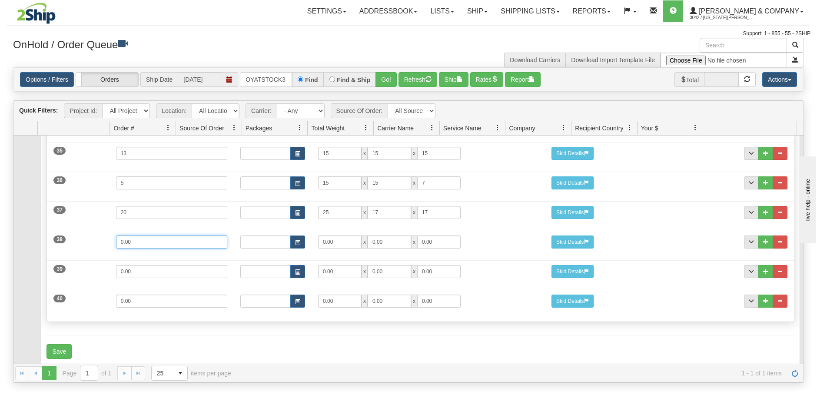
drag, startPoint x: 150, startPoint y: 227, endPoint x: 106, endPoint y: 228, distance: 43.9
click at [106, 228] on div "38 Weight 0.00 Dims Code Length Width Height 0.00 x 0.00 x" at bounding box center [420, 240] width 747 height 29
type input "11"
type input "15"
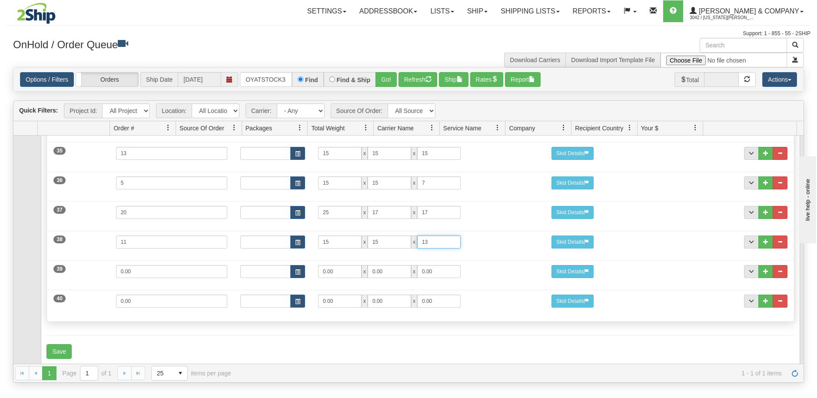
type input "13"
drag, startPoint x: 140, startPoint y: 266, endPoint x: 80, endPoint y: 250, distance: 62.6
click at [80, 256] on div "39 Weight 0.00 Dims Code Length Width Height 0.00 x 0.00 x" at bounding box center [420, 270] width 747 height 29
type input "20"
type input "25"
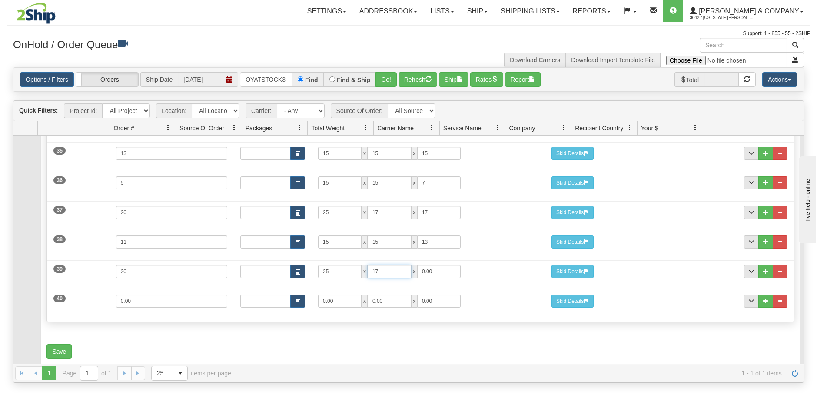
type input "17"
drag, startPoint x: 144, startPoint y: 291, endPoint x: 92, endPoint y: 289, distance: 52.6
click at [92, 289] on div "40 Weight 0.00 Dims Code Length Width Height 0.00 x 0.00 x" at bounding box center [420, 300] width 747 height 29
type input "25"
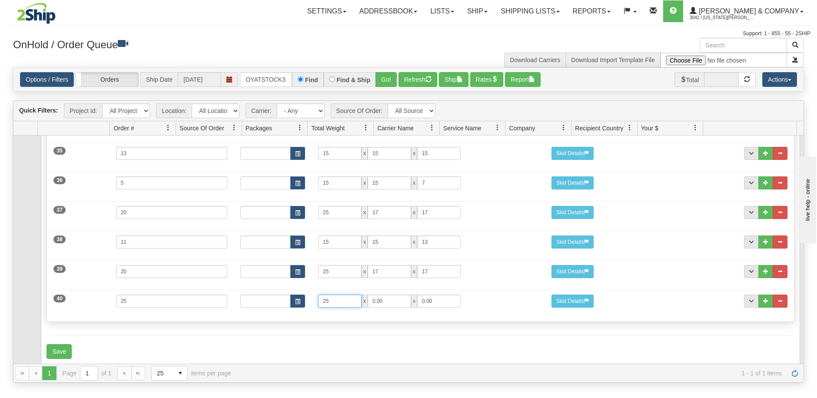
type input "25"
type input "17"
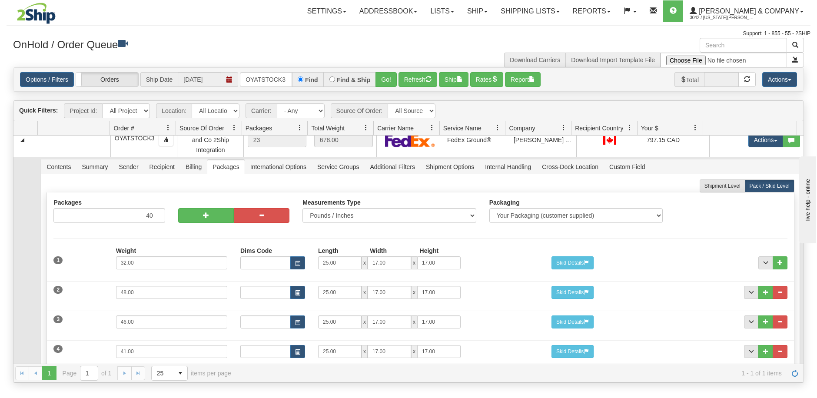
scroll to position [0, 0]
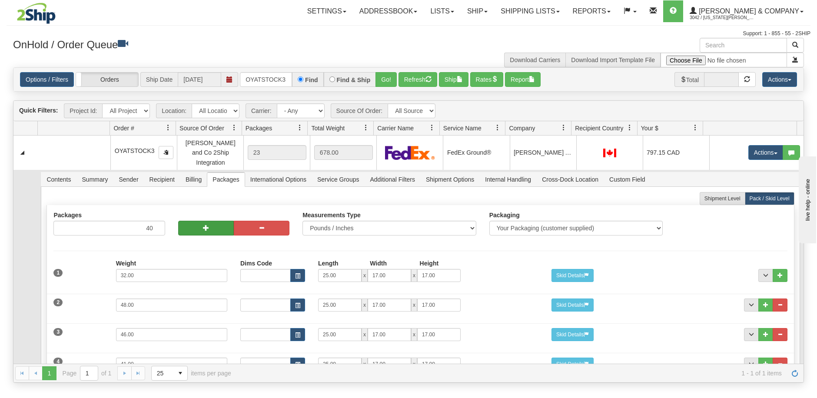
type input "17"
click at [207, 222] on button "button" at bounding box center [206, 228] width 56 height 15
type input "41"
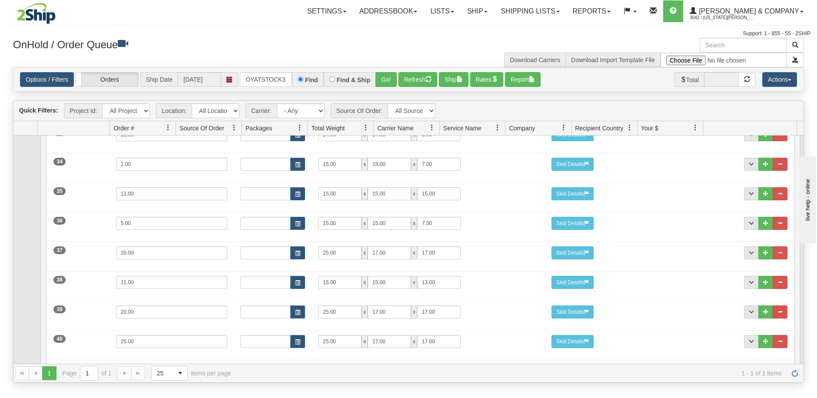
scroll to position [1156, 0]
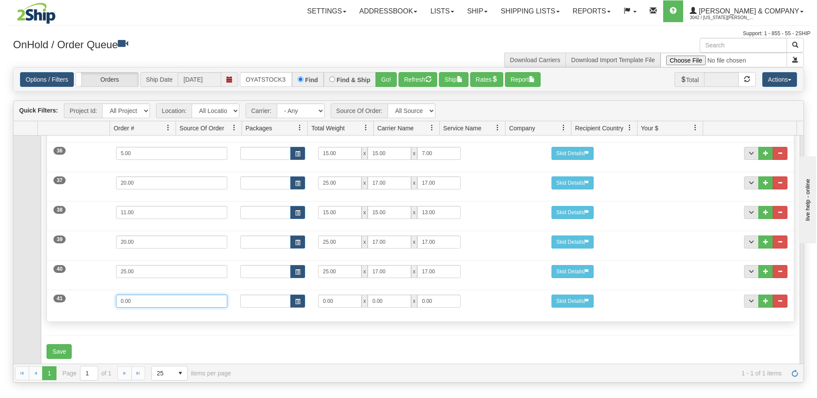
drag, startPoint x: 167, startPoint y: 290, endPoint x: 60, endPoint y: 270, distance: 109.6
drag, startPoint x: 110, startPoint y: 290, endPoint x: 86, endPoint y: 286, distance: 23.7
click at [86, 286] on div "41 Weight 13 Dims Code Length Width Height 0.00 x 0.00 x" at bounding box center [420, 300] width 747 height 29
type input "3"
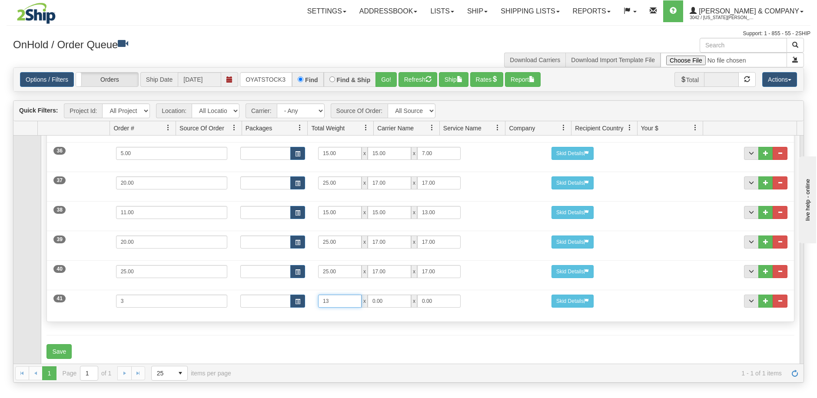
type input "13"
type input "10"
type input "4"
click at [67, 344] on button "Save" at bounding box center [59, 351] width 25 height 15
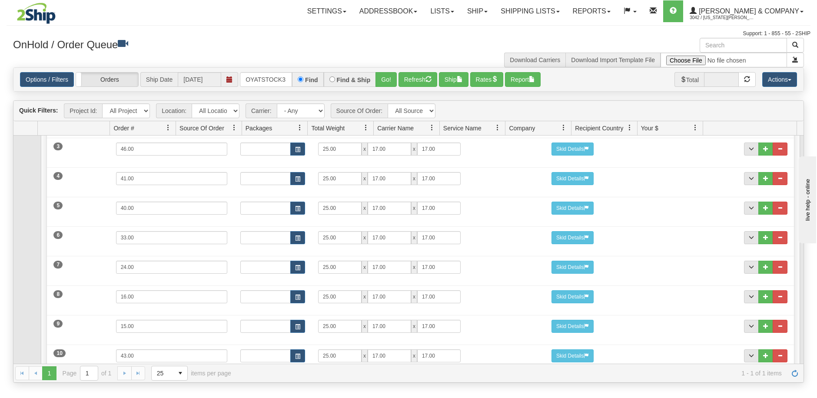
scroll to position [0, 0]
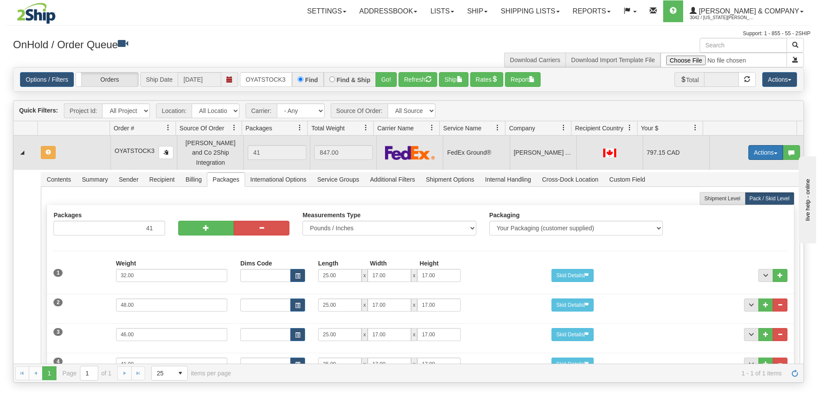
click at [757, 147] on button "Actions" at bounding box center [765, 152] width 35 height 15
click at [739, 177] on span "Refresh Rates" at bounding box center [744, 180] width 45 height 7
